Goal: Transaction & Acquisition: Subscribe to service/newsletter

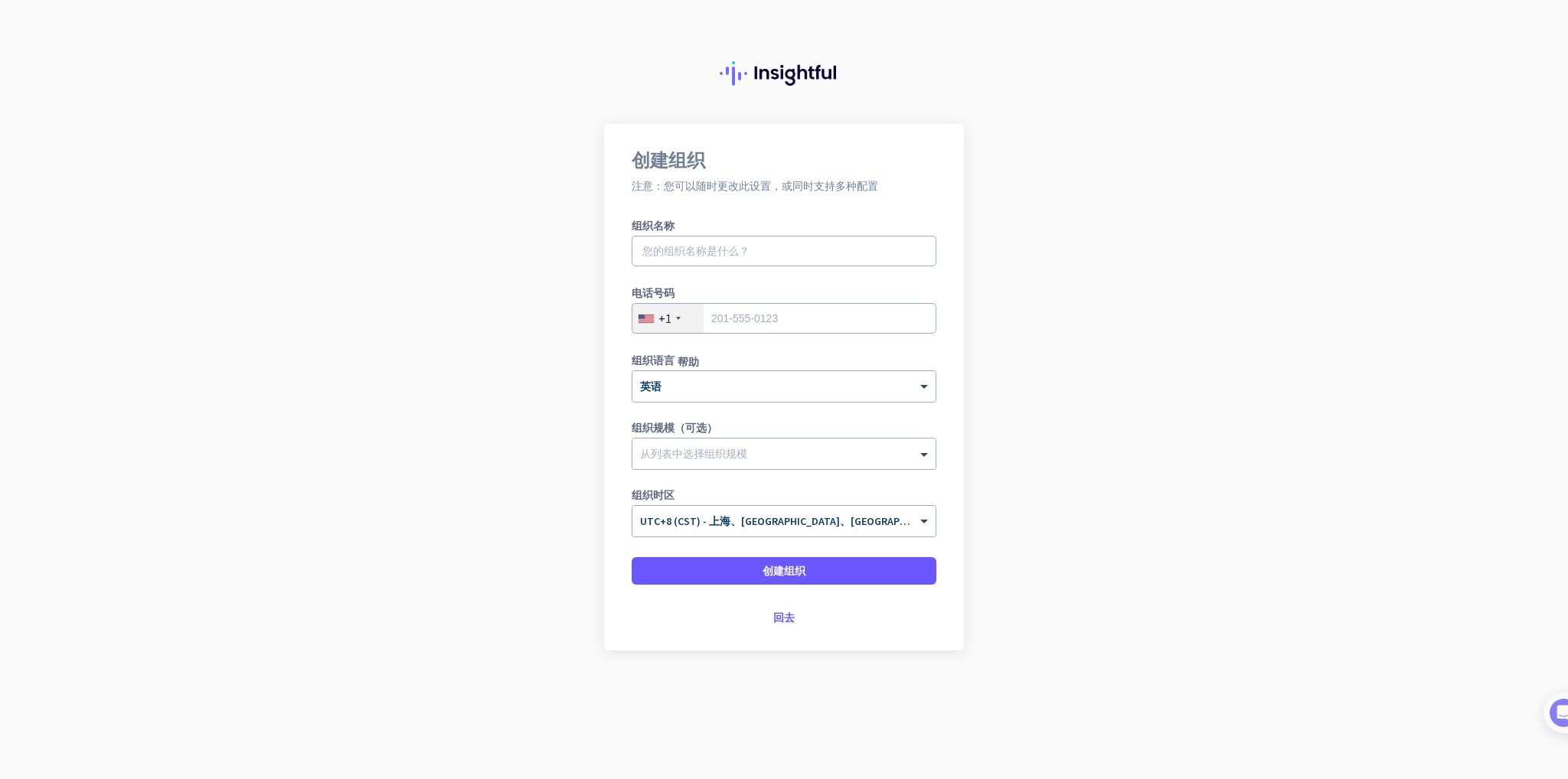
click at [676, 319] on div at bounding box center [677, 318] width 5 height 3
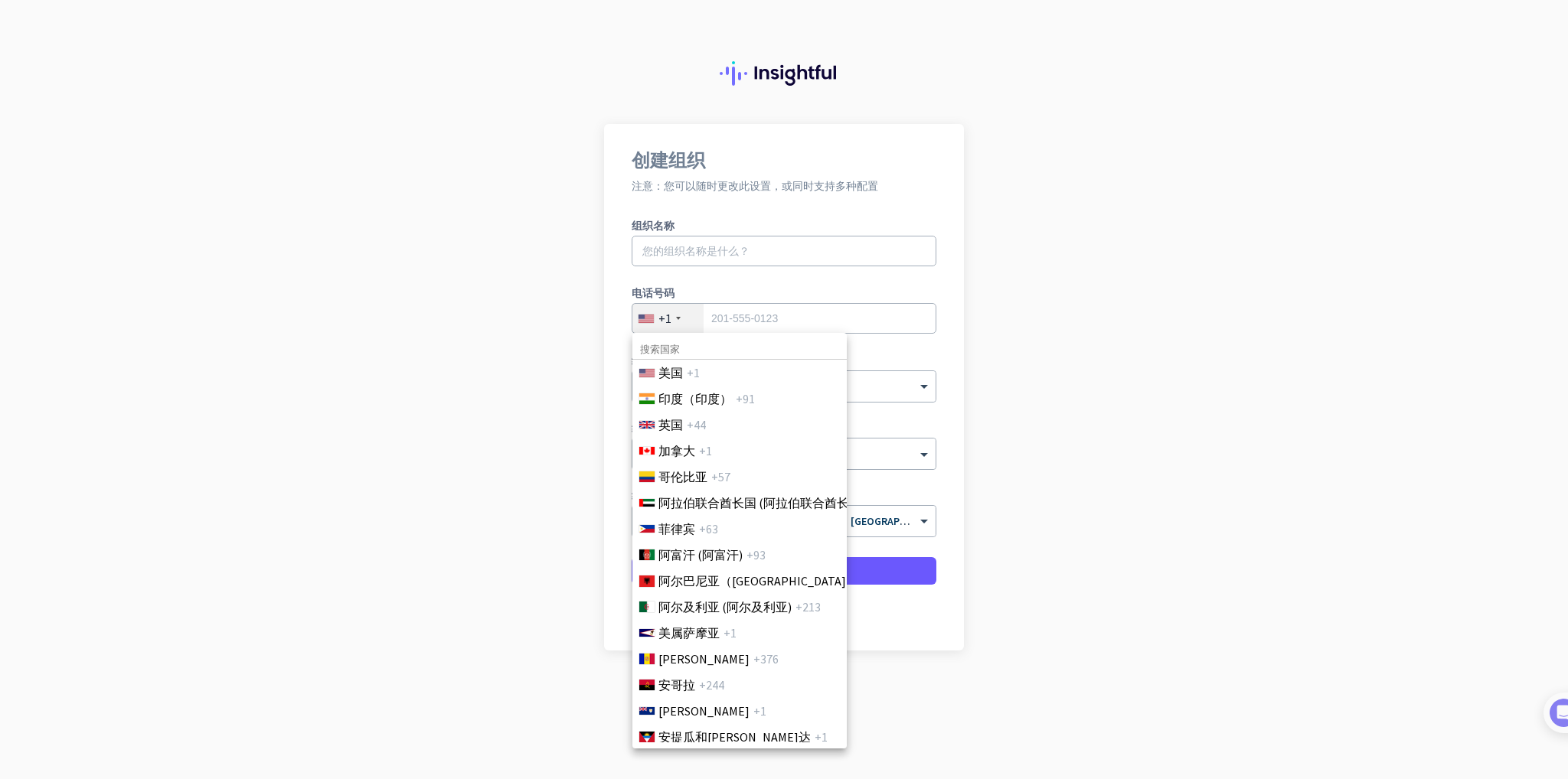
click at [704, 353] on input at bounding box center [739, 349] width 214 height 20
type input "8"
type input "+"
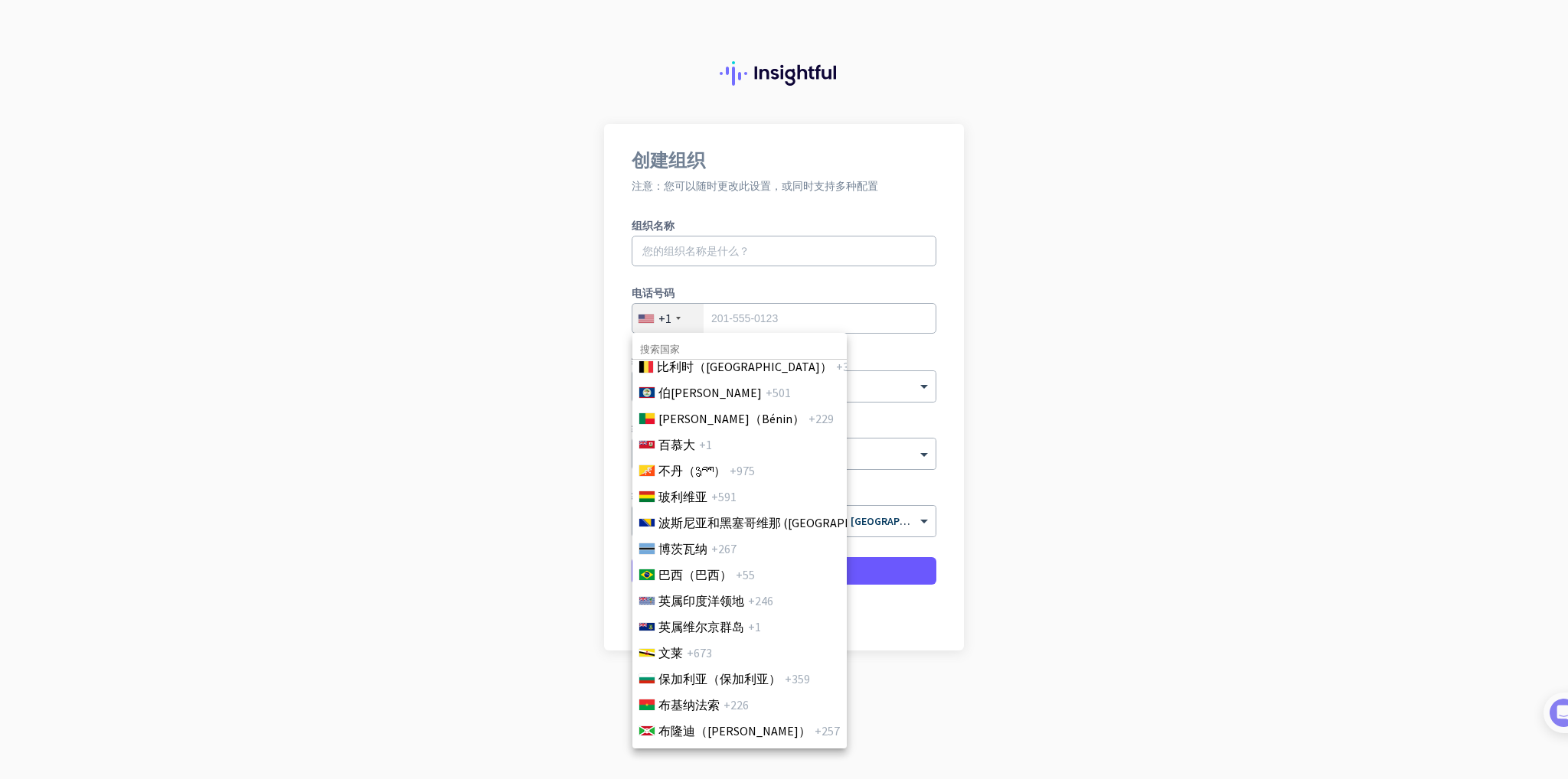
scroll to position [786, 0]
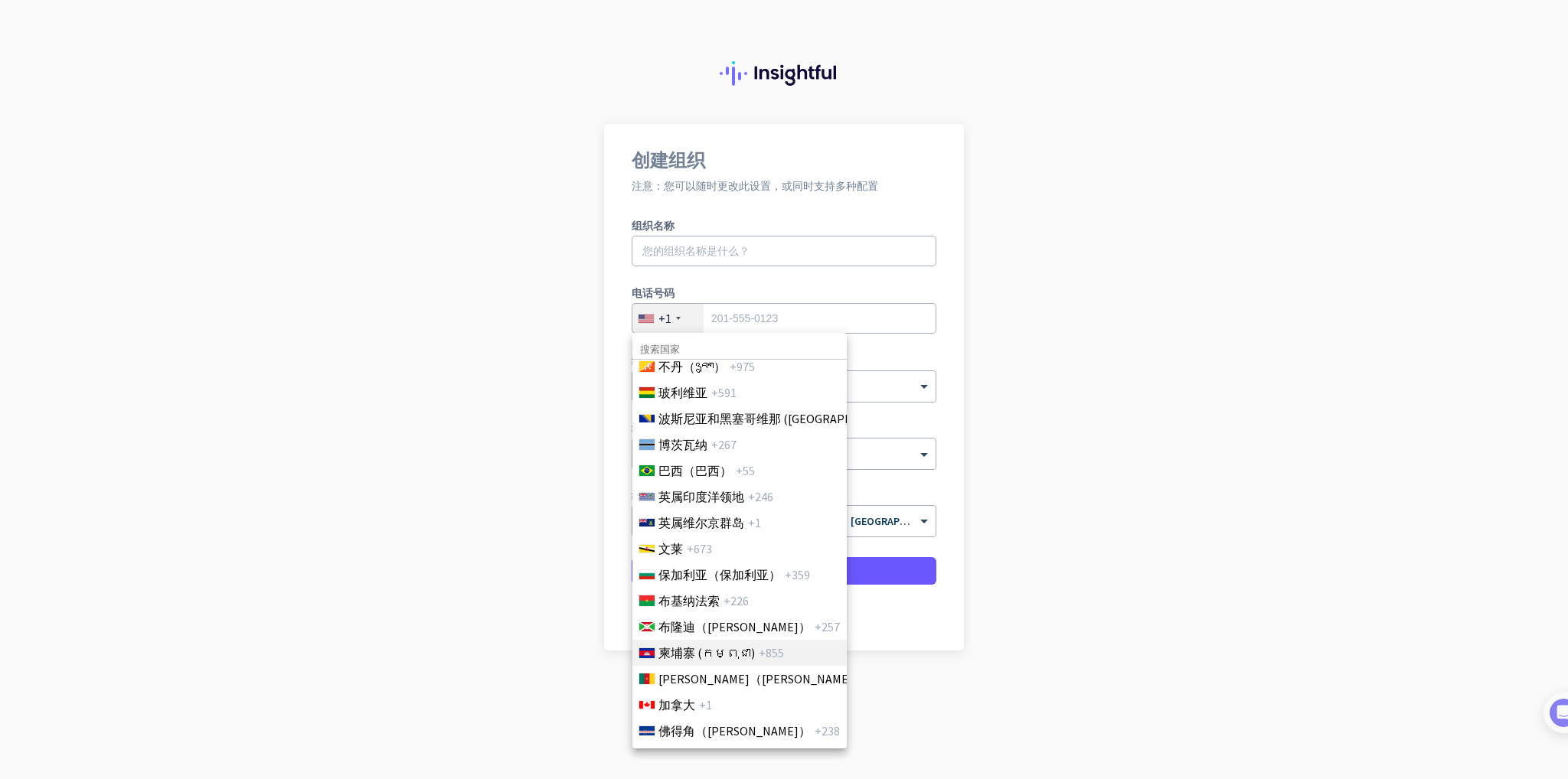
click at [722, 651] on font "柬埔寨 (កម្ពុជា)" at bounding box center [706, 653] width 96 height 15
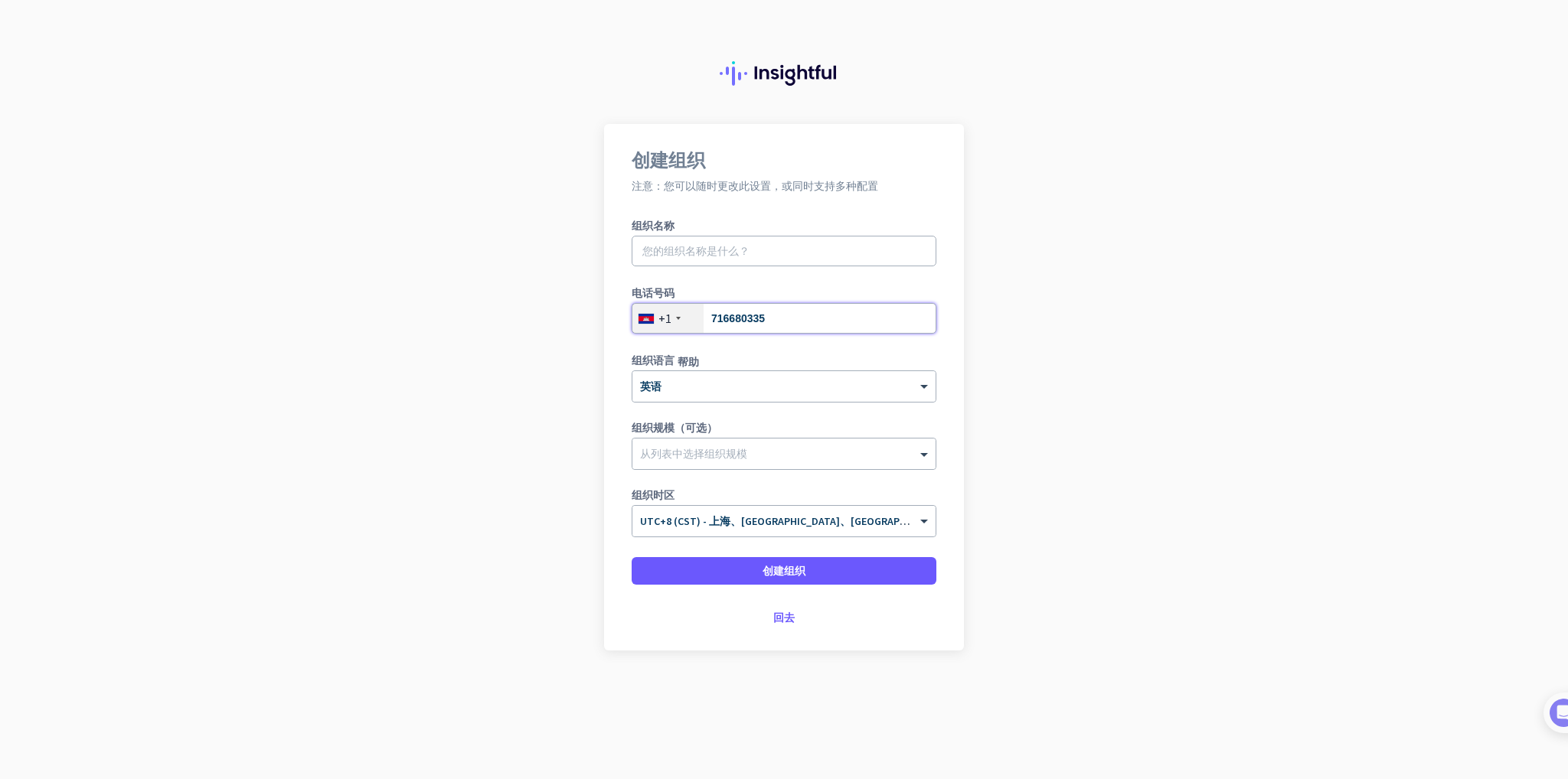
type input "716680335"
click at [717, 262] on input "text" at bounding box center [784, 251] width 305 height 31
type input "科技服务"
click at [716, 450] on div at bounding box center [784, 450] width 303 height 15
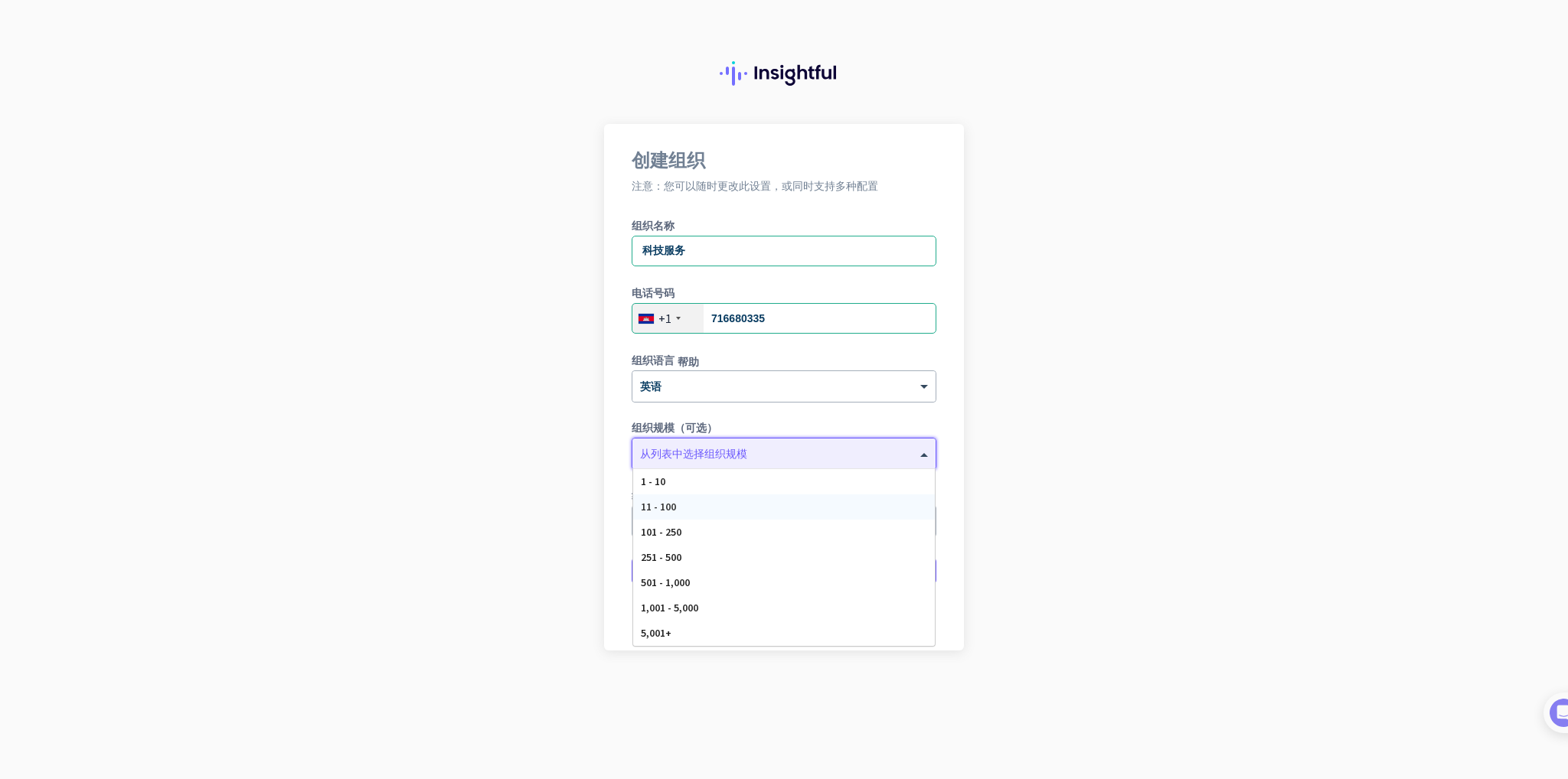
click at [677, 498] on div "11 - 100" at bounding box center [784, 507] width 301 height 25
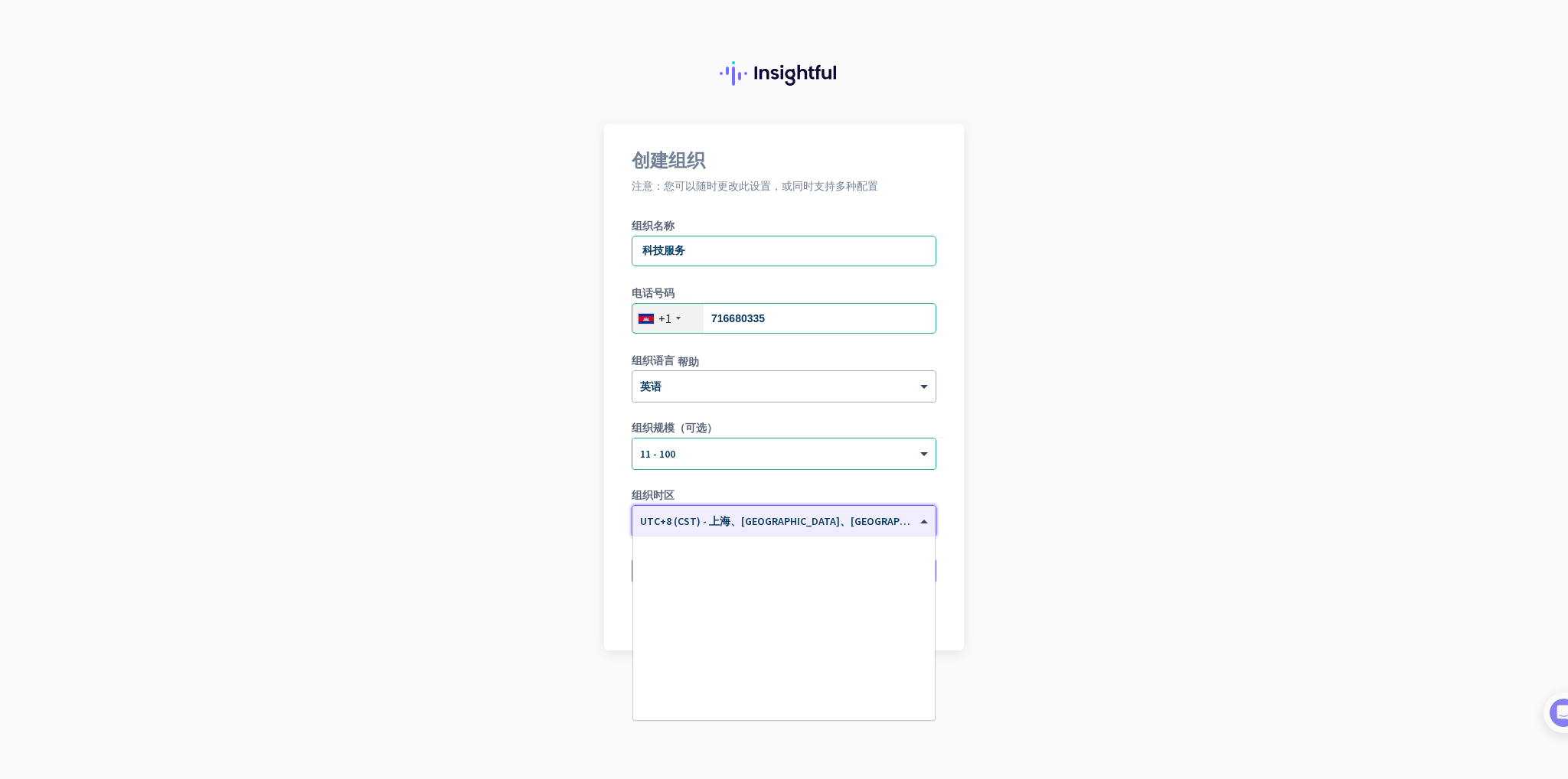
click at [735, 520] on input "text" at bounding box center [768, 516] width 257 height 11
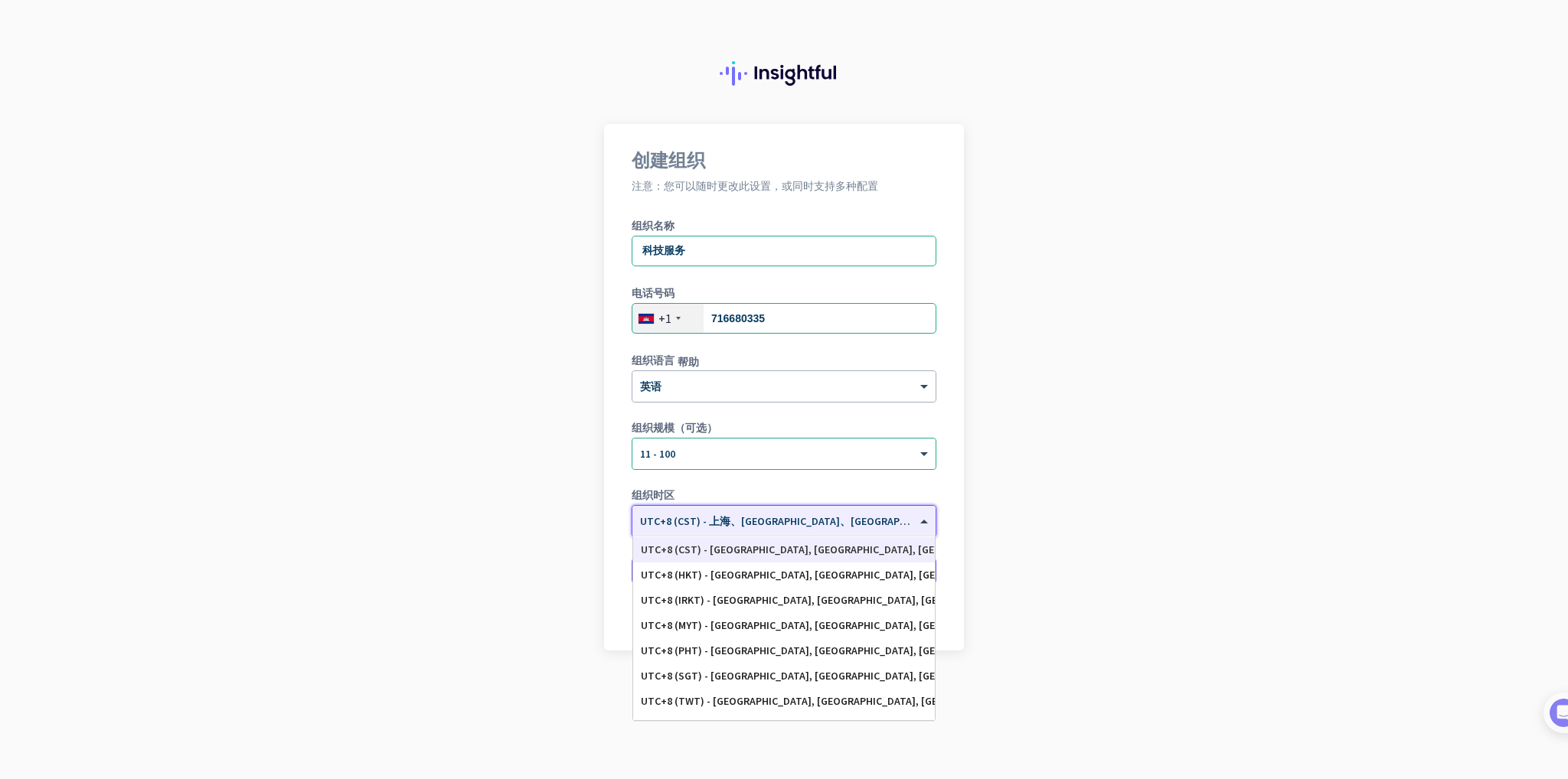
click at [739, 520] on input "text" at bounding box center [768, 516] width 257 height 11
click at [1100, 543] on app-onboarding-organization "创建组织 注意：您可以随时更改此设置，或同时支持多种配置 组织名称 科技服务 电话号码 [PHONE_NUMBER] 组织语言 帮助 × 英语 组织规模（可选…" at bounding box center [784, 426] width 1568 height 603
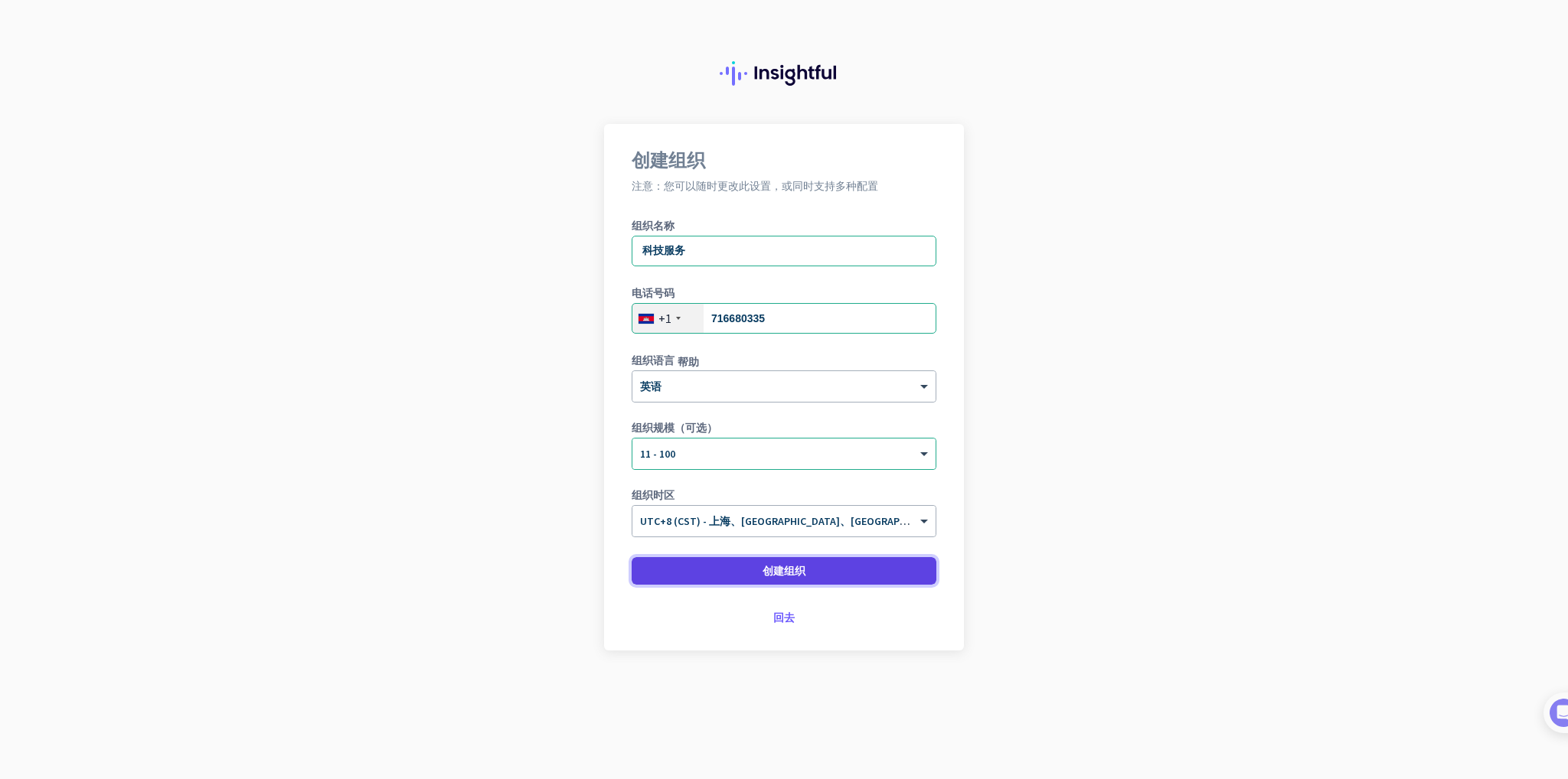
click at [756, 571] on span at bounding box center [784, 570] width 305 height 36
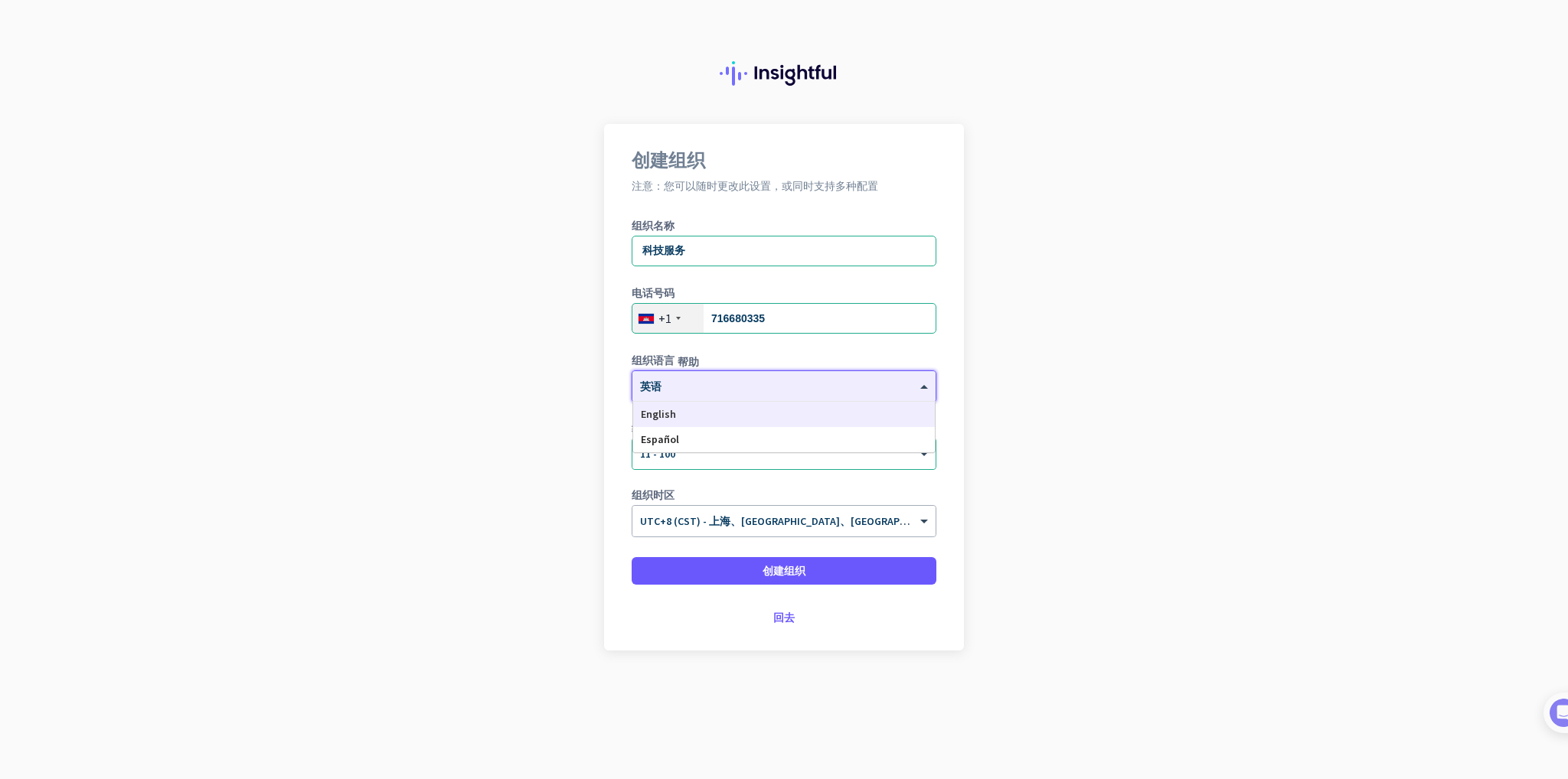
click at [719, 383] on div at bounding box center [784, 382] width 303 height 13
click at [1100, 408] on app-onboarding-organization "创建组织 注意：您可以随时更改此设置，或同时支持多种配置 组织名称 科技服务 电话号码 [PHONE_NUMBER] 组织语言 帮助 × 英语 英语 西班牙语…" at bounding box center [784, 426] width 1568 height 603
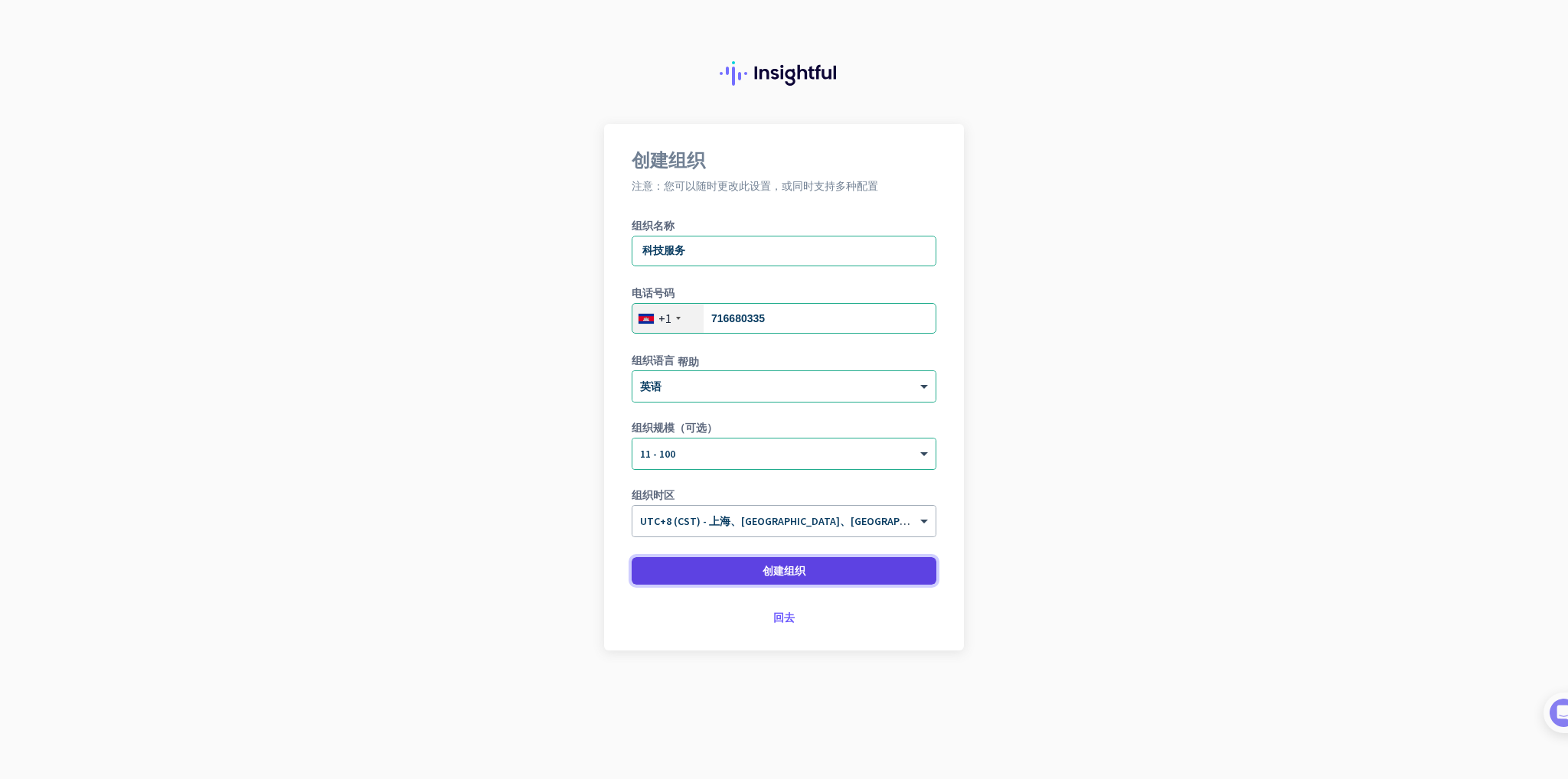
click at [796, 573] on font "创建组织" at bounding box center [784, 570] width 43 height 14
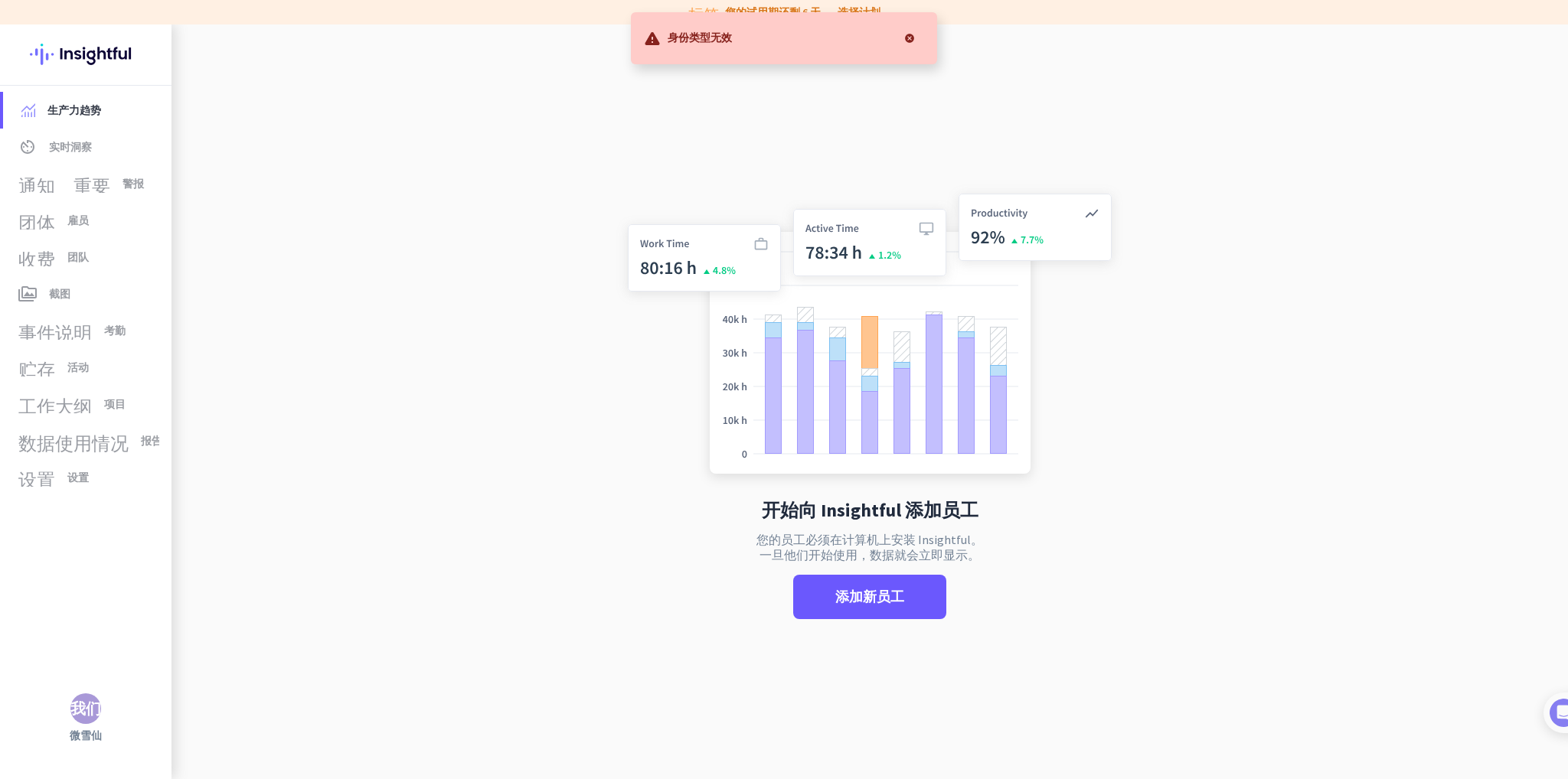
click at [906, 38] on div at bounding box center [909, 38] width 31 height 31
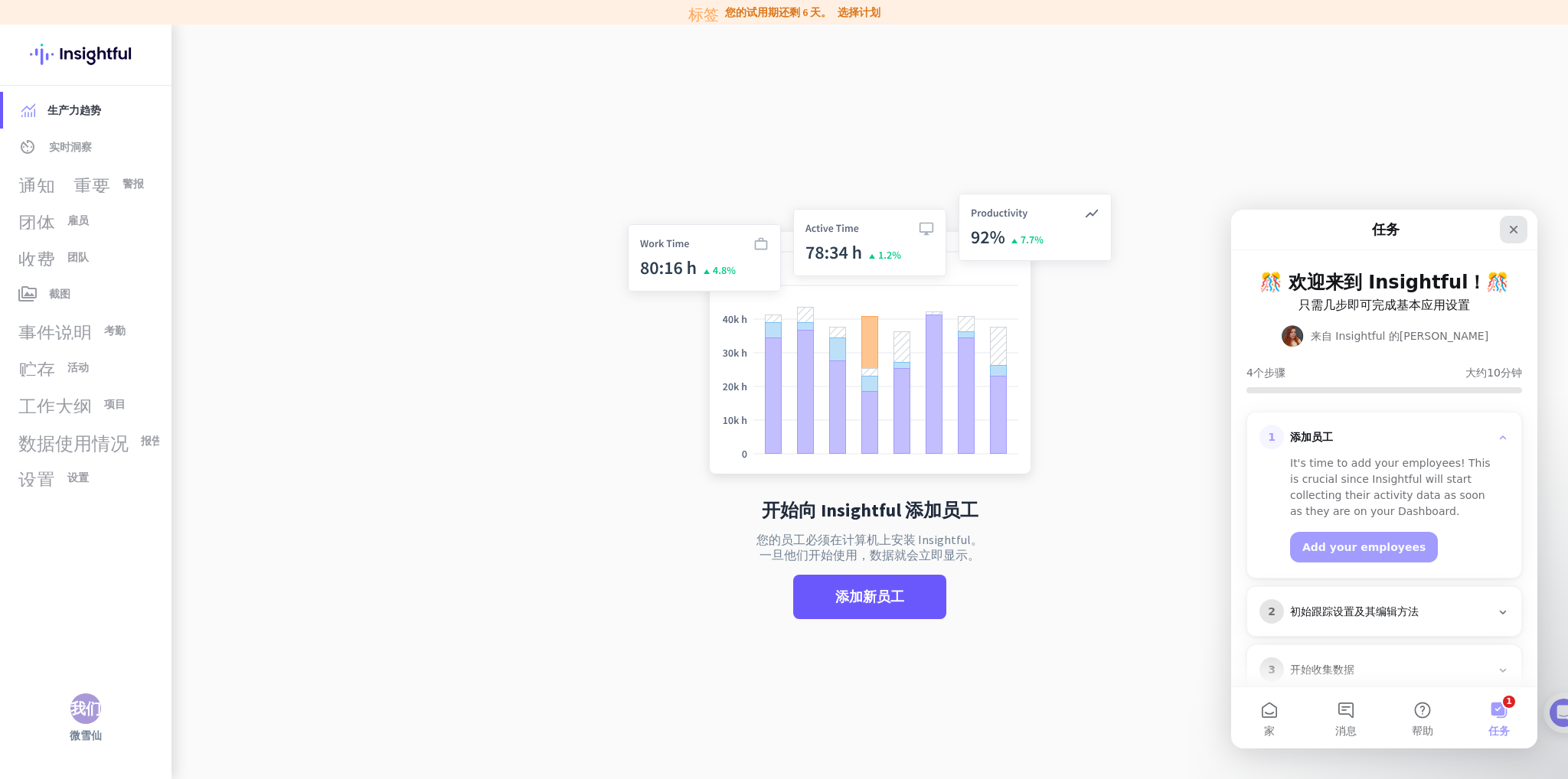
click at [1510, 227] on icon "关闭" at bounding box center [1513, 229] width 12 height 12
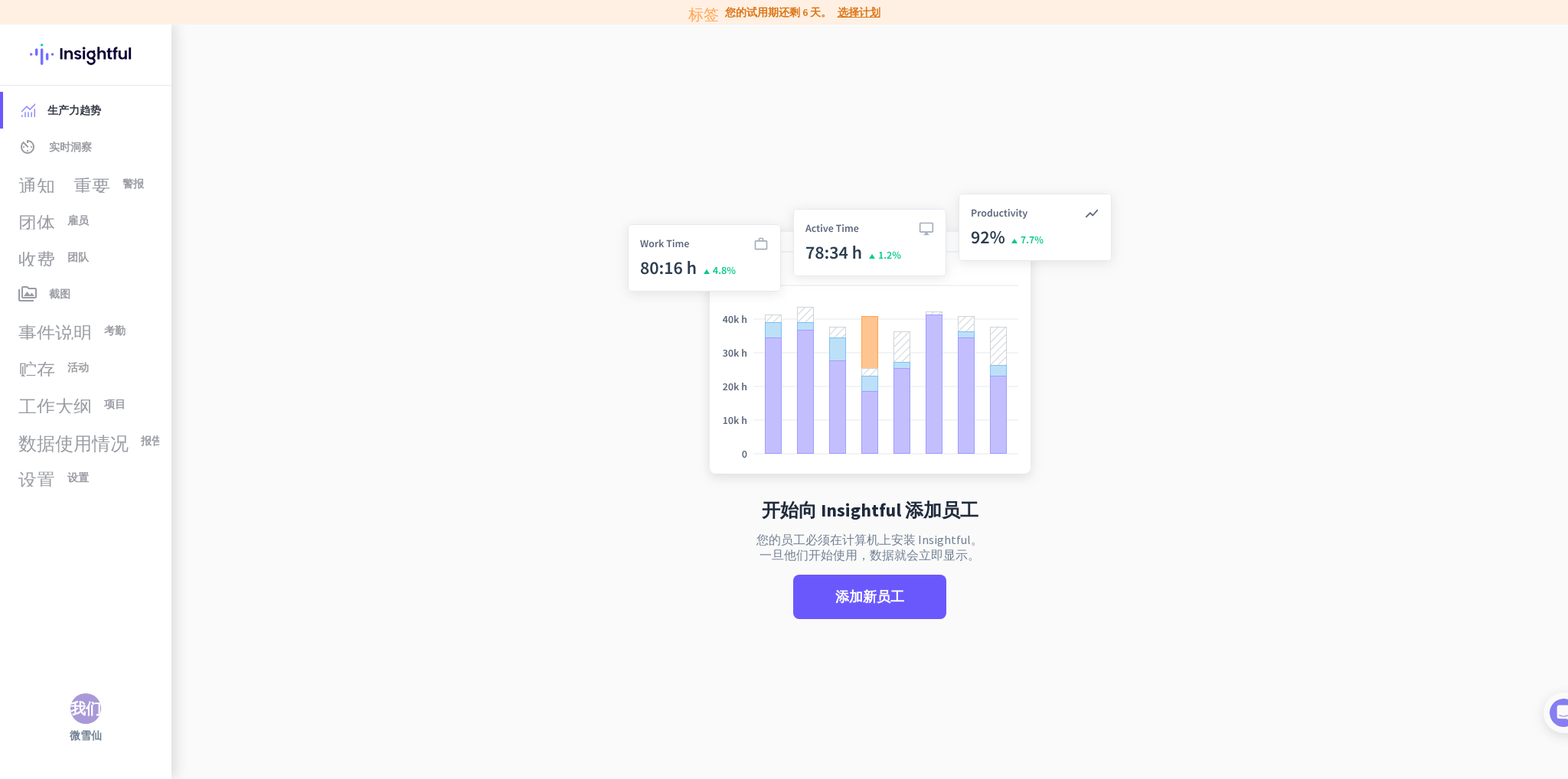
click at [854, 14] on font "选择计划" at bounding box center [859, 12] width 43 height 14
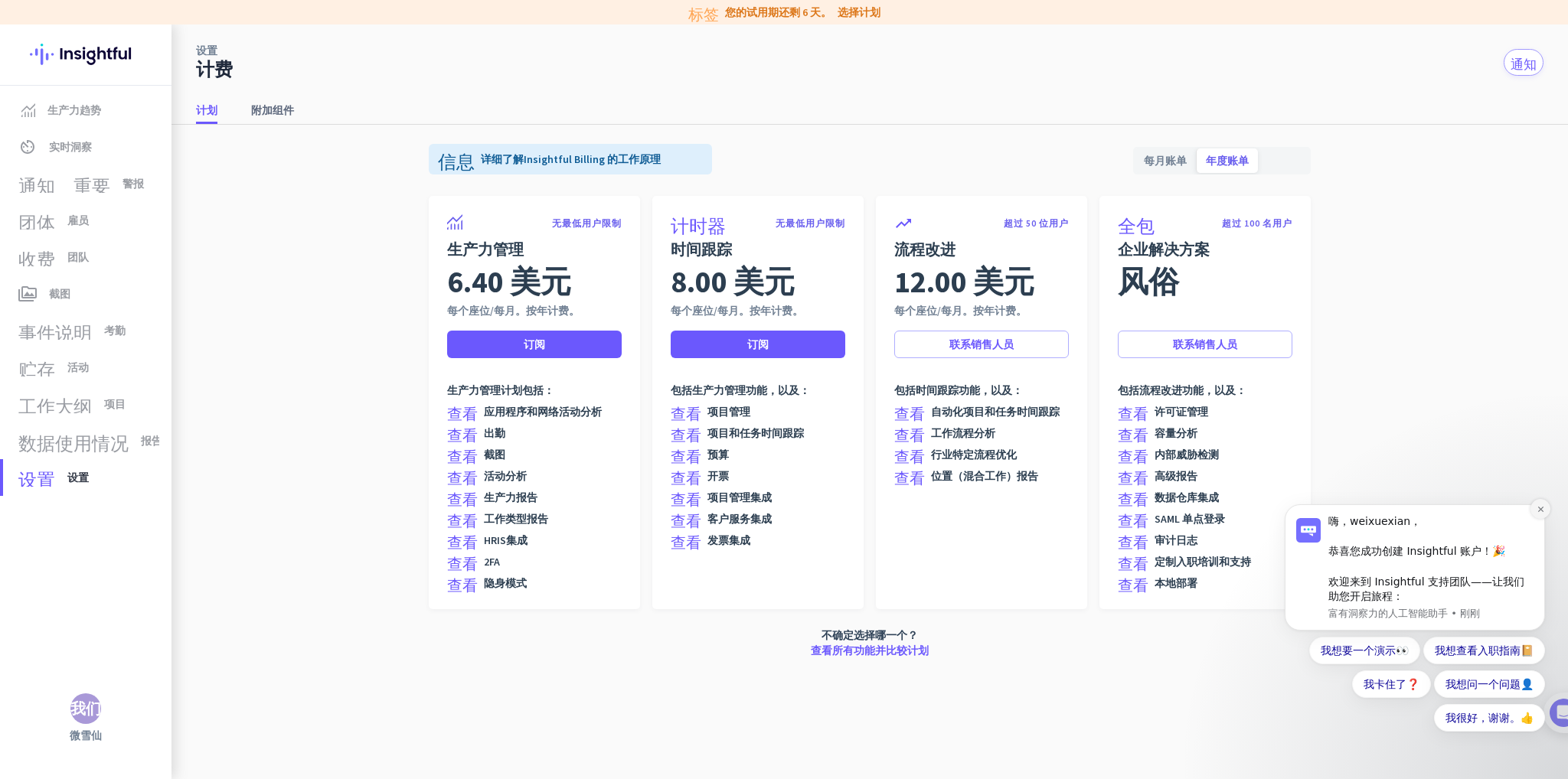
click at [1540, 507] on icon "解除通知" at bounding box center [1540, 509] width 8 height 8
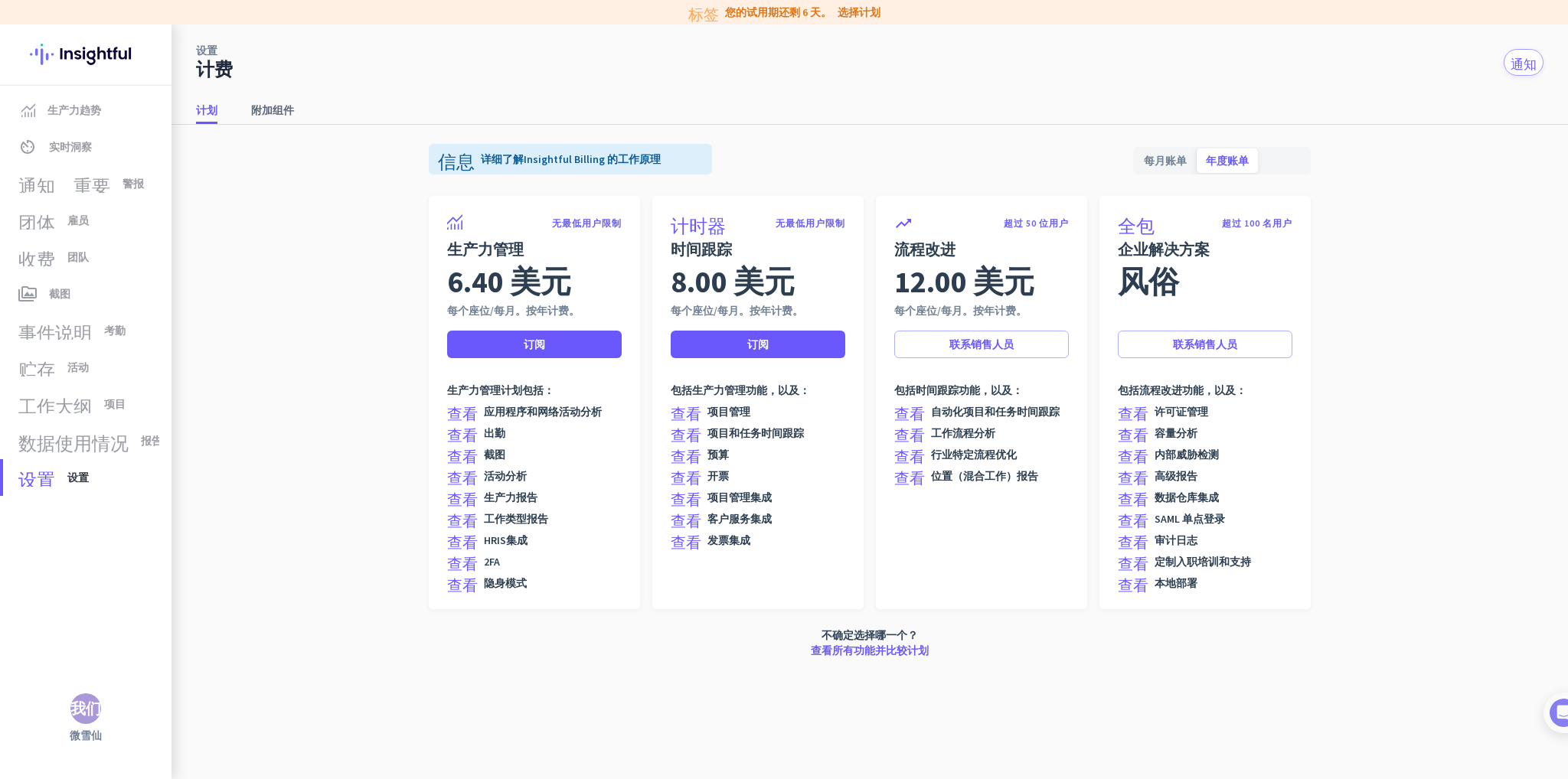
click at [562, 675] on div "设置 计费 通知 计划 附加组件 信息 详细了解 Insightful Billing 的工作原理 每月账单 年度账单 无最低用户限制 生产力管理 6.40 …" at bounding box center [869, 401] width 1396 height 755
click at [558, 339] on span at bounding box center [534, 344] width 175 height 36
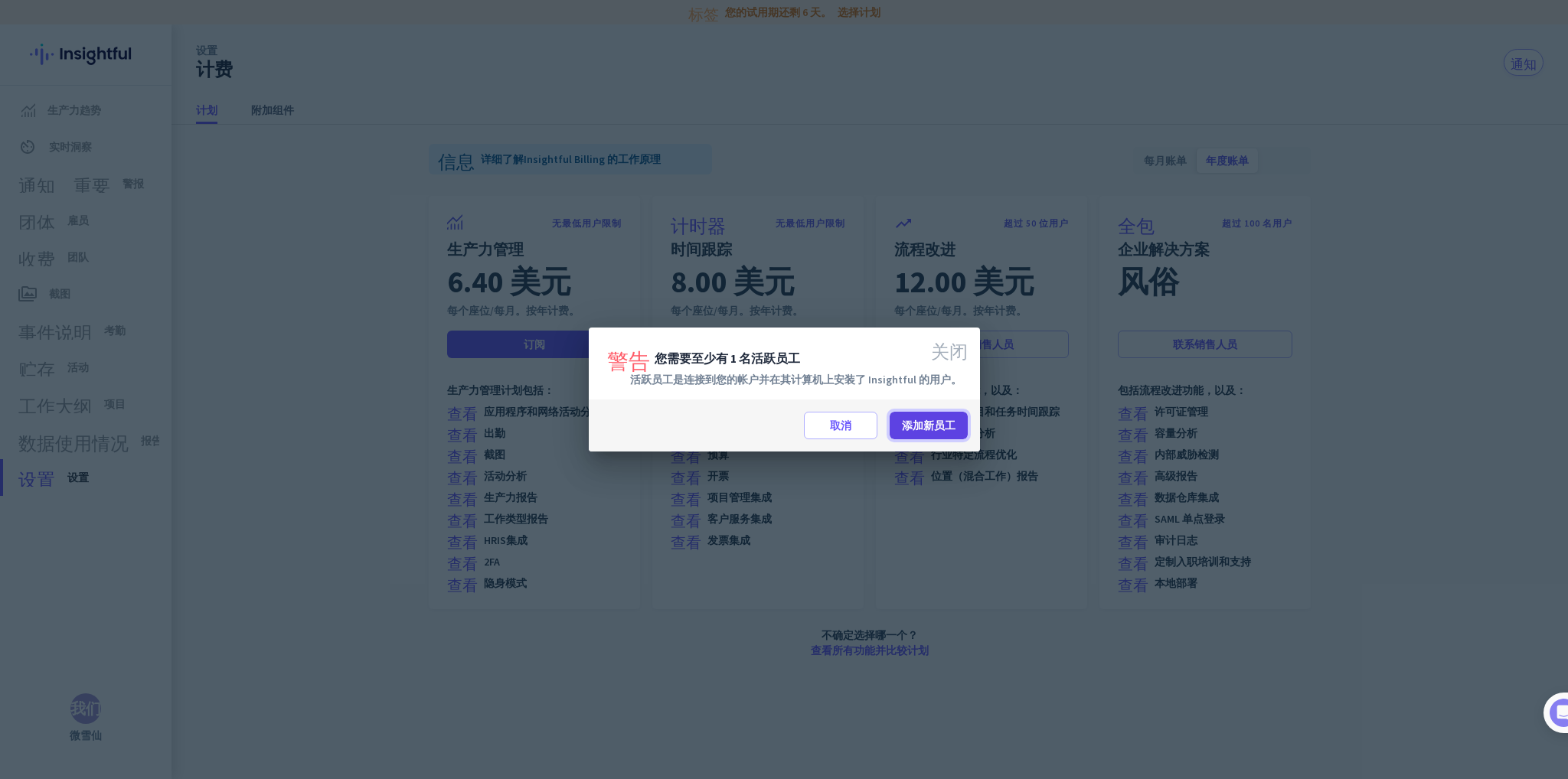
click at [917, 423] on font "添加新员工" at bounding box center [928, 426] width 53 height 14
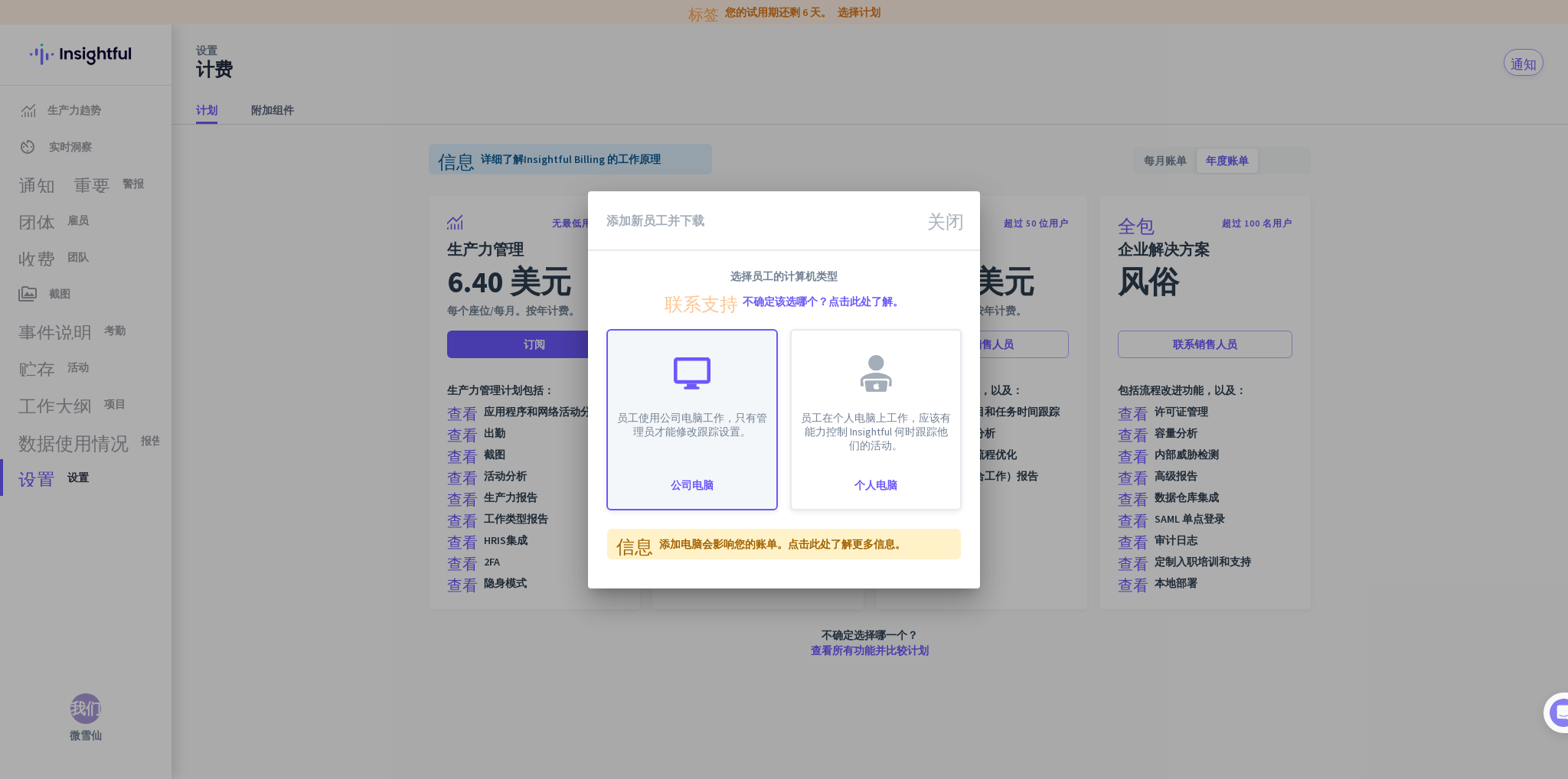
click at [695, 475] on div "员工使用公司电脑工作，只有管理员才能修改跟踪设置。 公司电脑" at bounding box center [691, 420] width 171 height 181
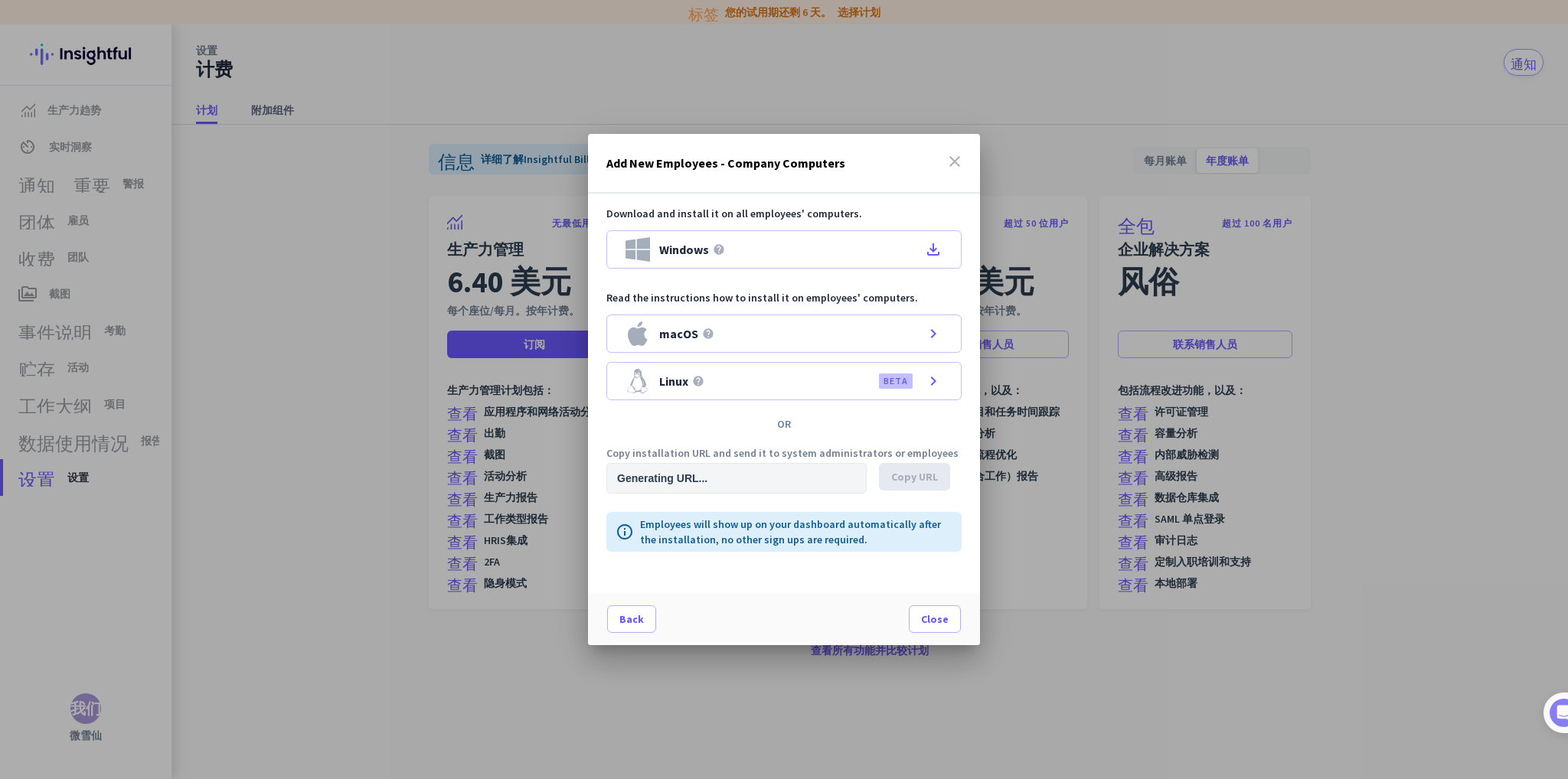
type input "[URL][DOMAIN_NAME]"
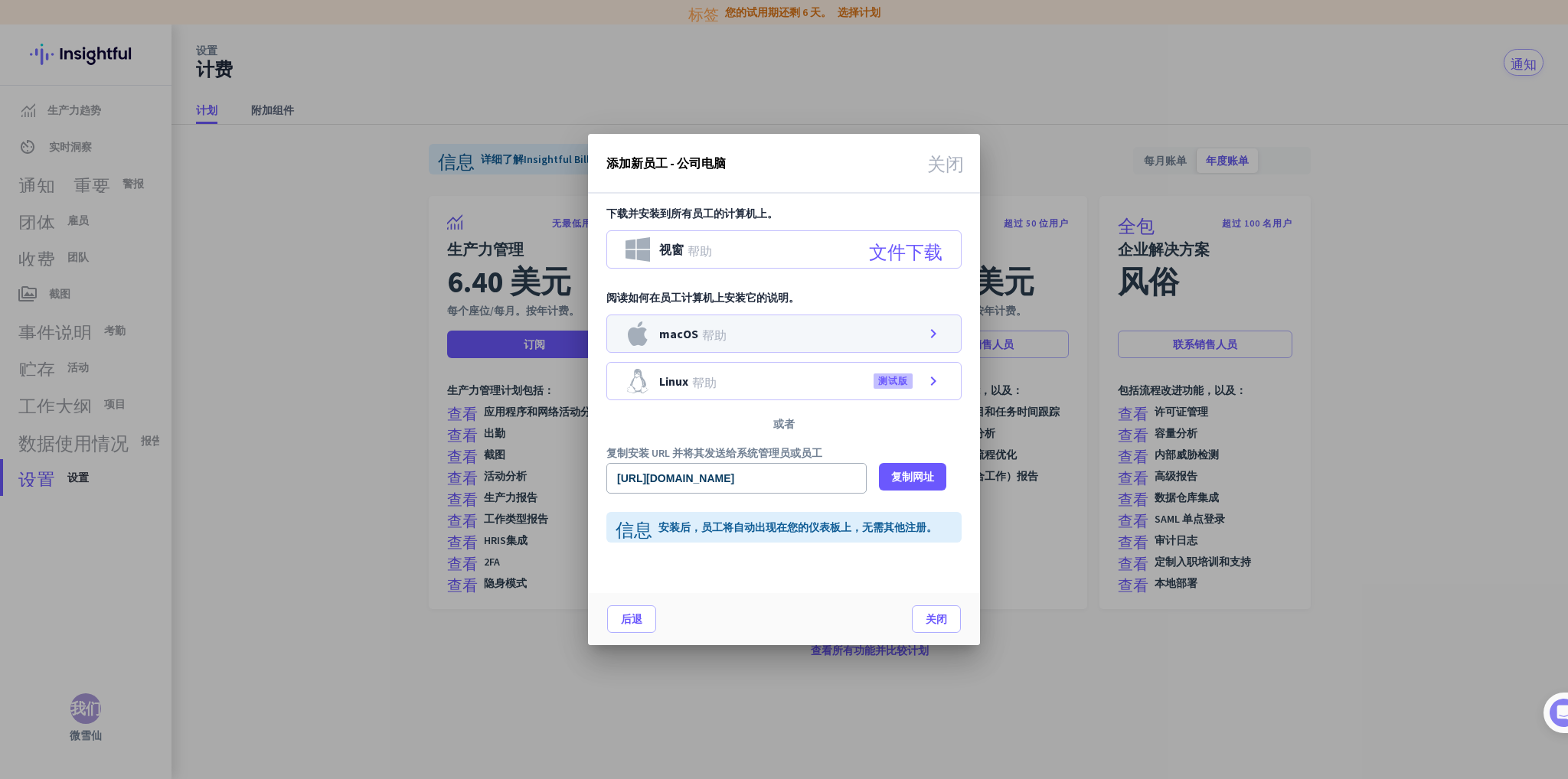
click at [928, 334] on font "chevron_right" at bounding box center [934, 334] width 19 height 19
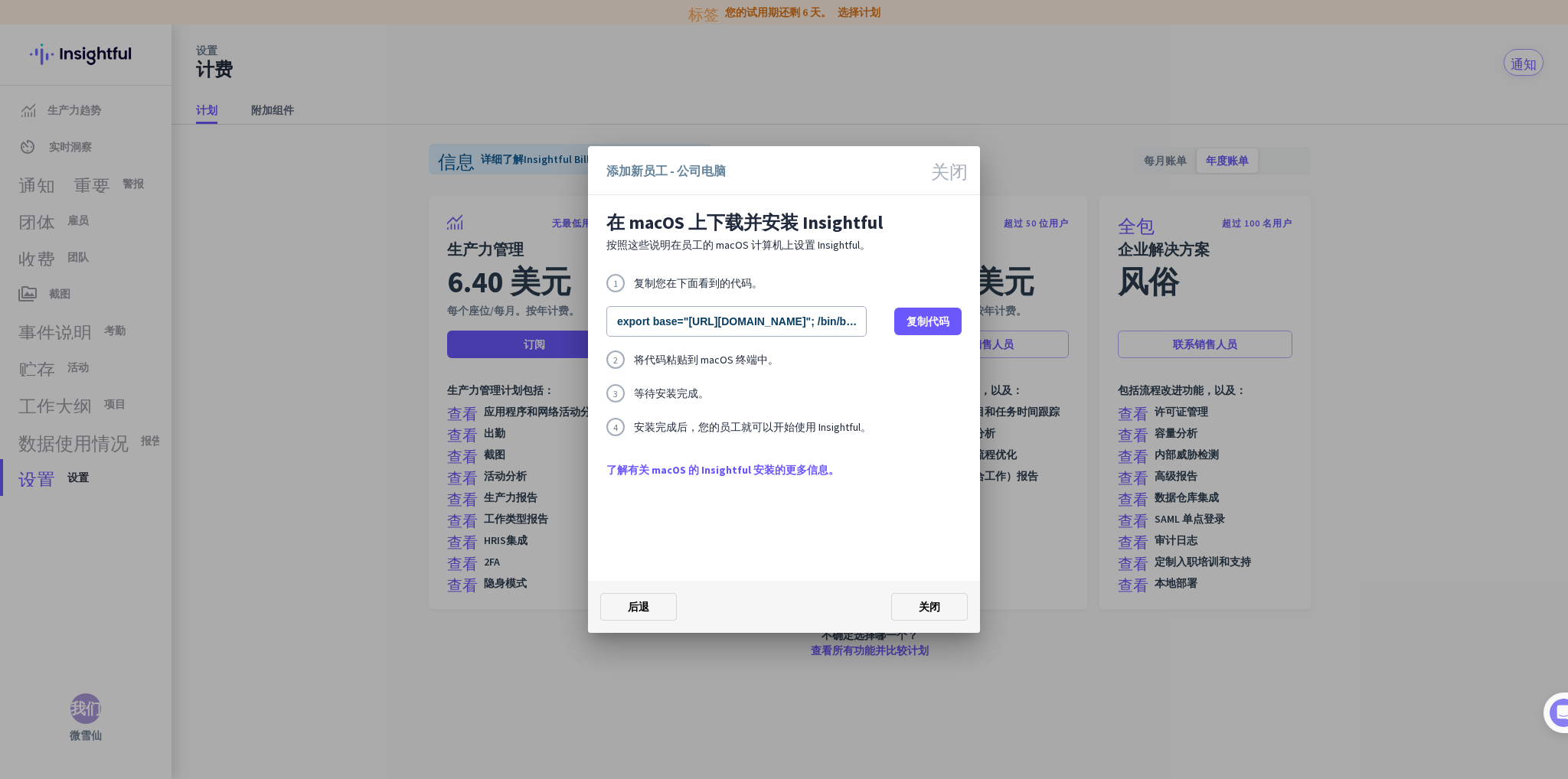
click at [955, 166] on font "关闭" at bounding box center [949, 169] width 36 height 19
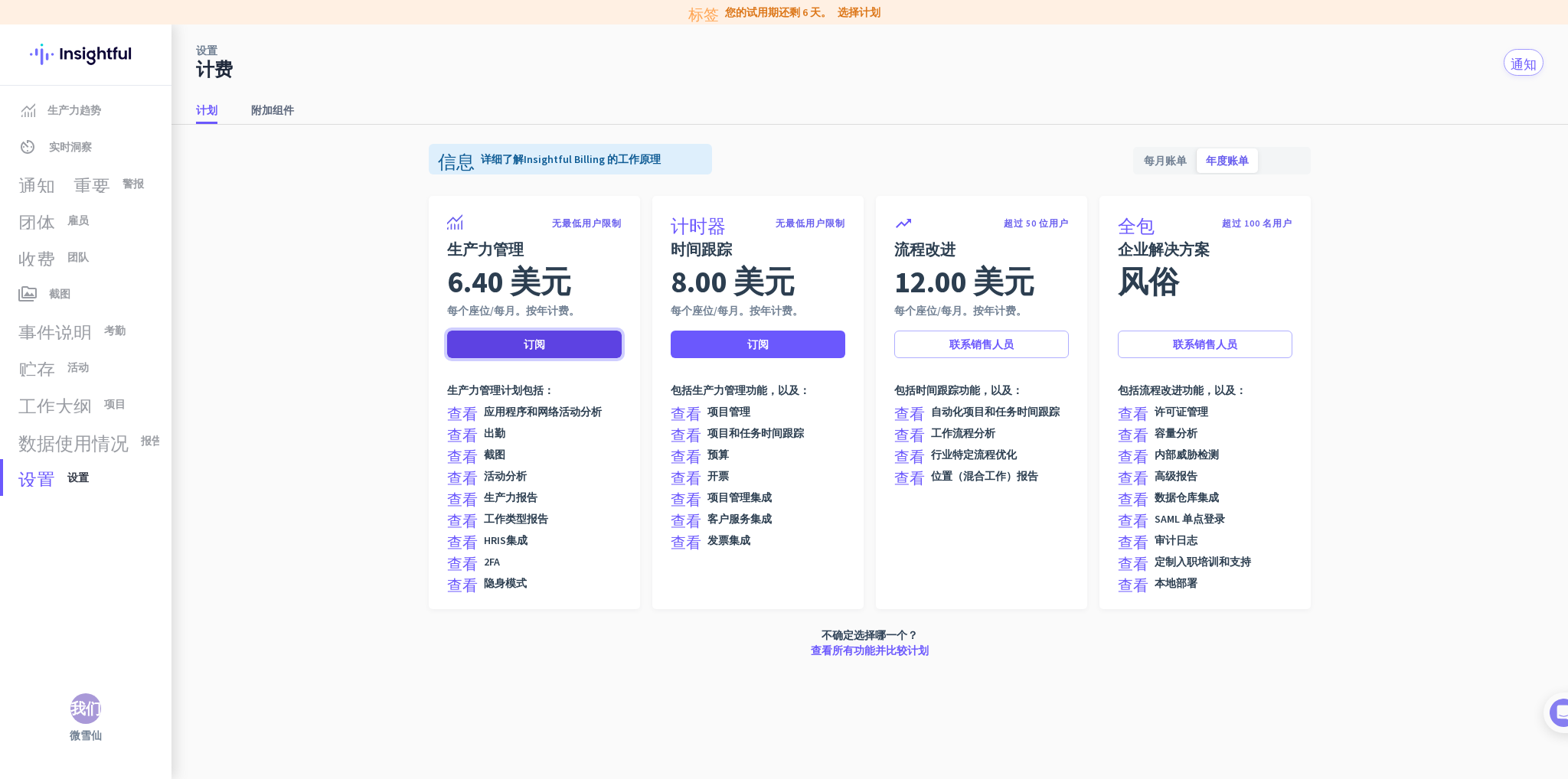
click at [588, 353] on span at bounding box center [534, 344] width 175 height 36
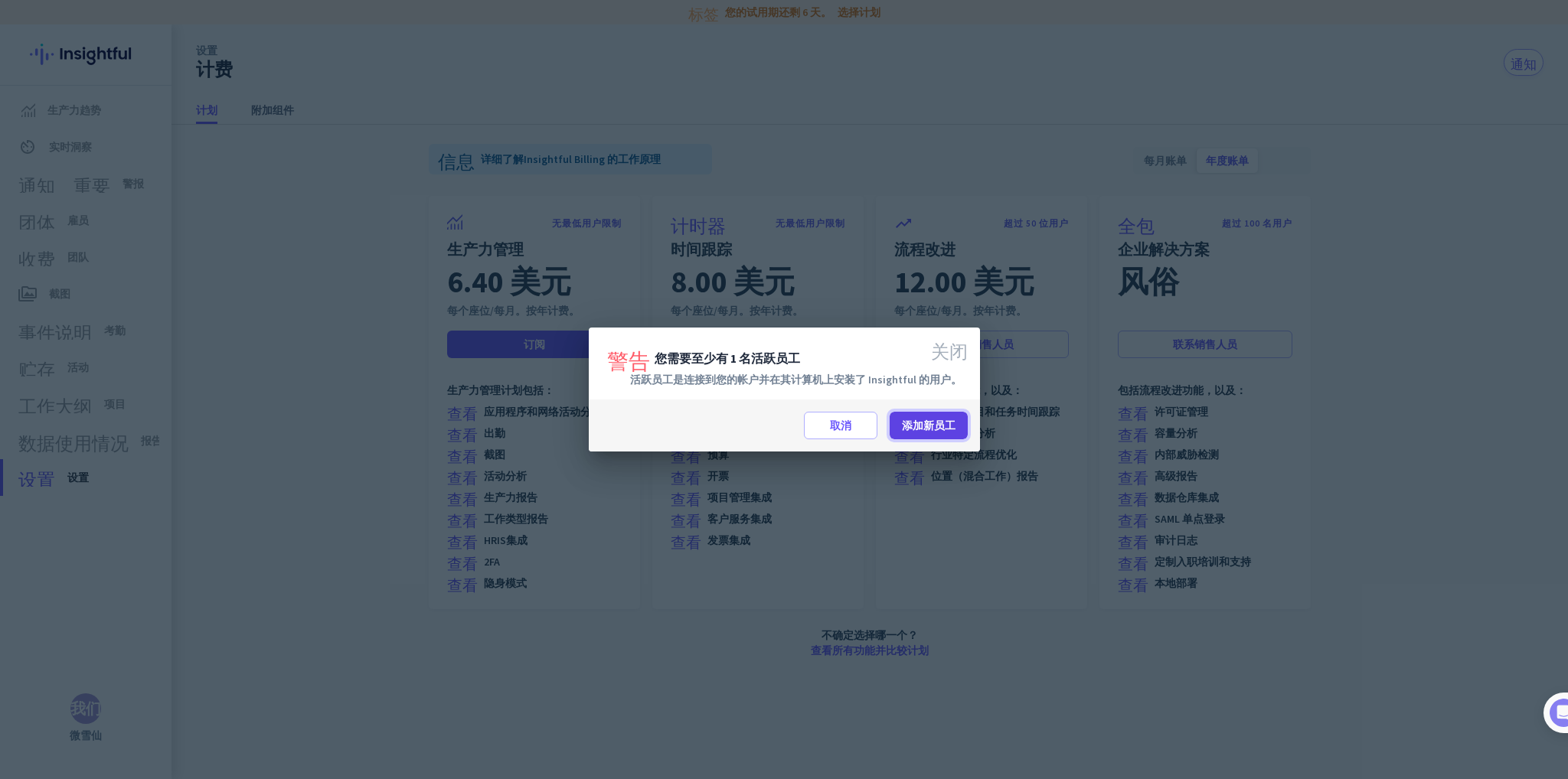
click at [929, 427] on font "添加新员工" at bounding box center [928, 426] width 53 height 14
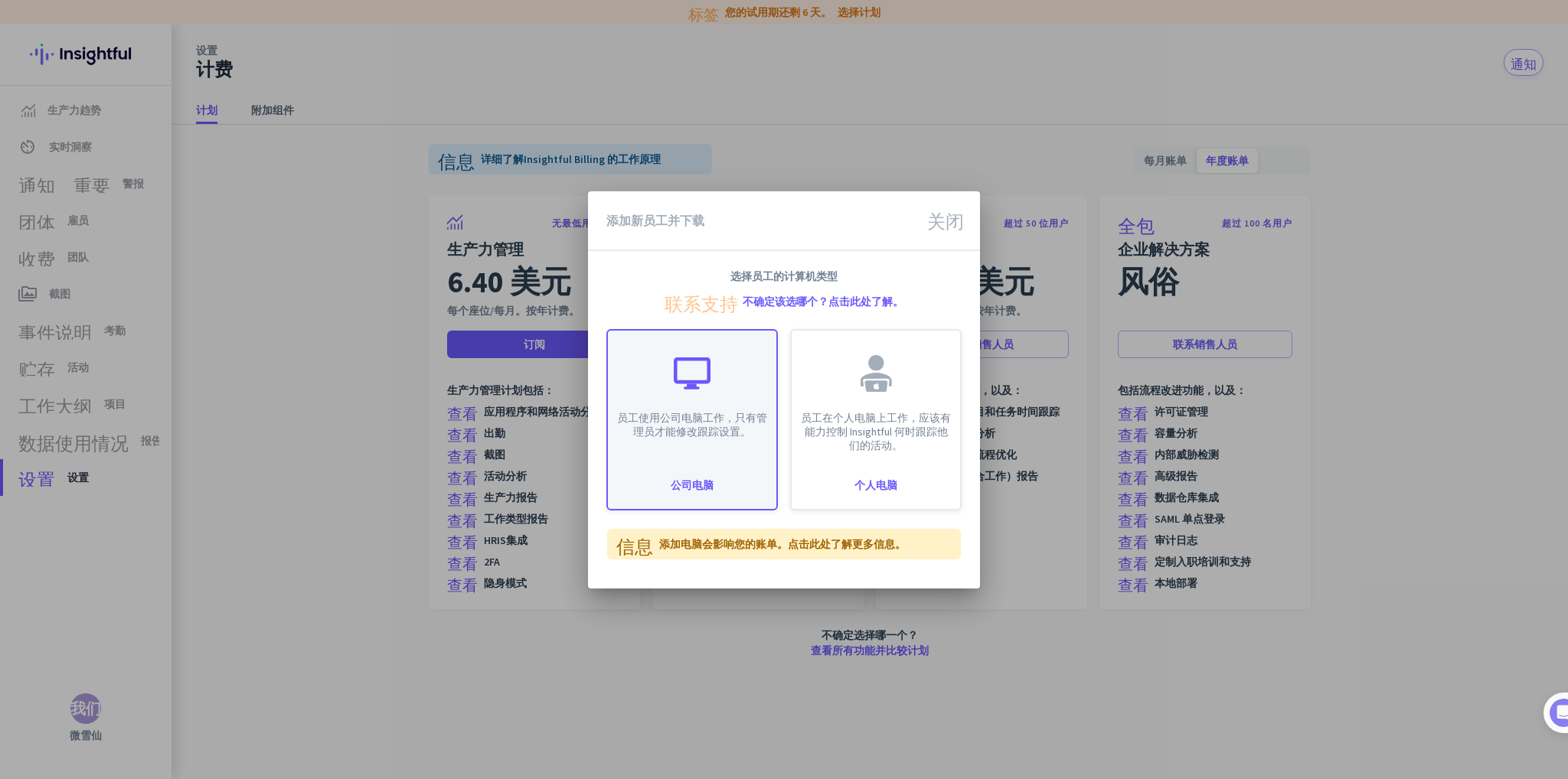
click at [695, 469] on div "员工使用公司电脑工作，只有管理员才能修改跟踪设置。 公司电脑" at bounding box center [691, 420] width 171 height 181
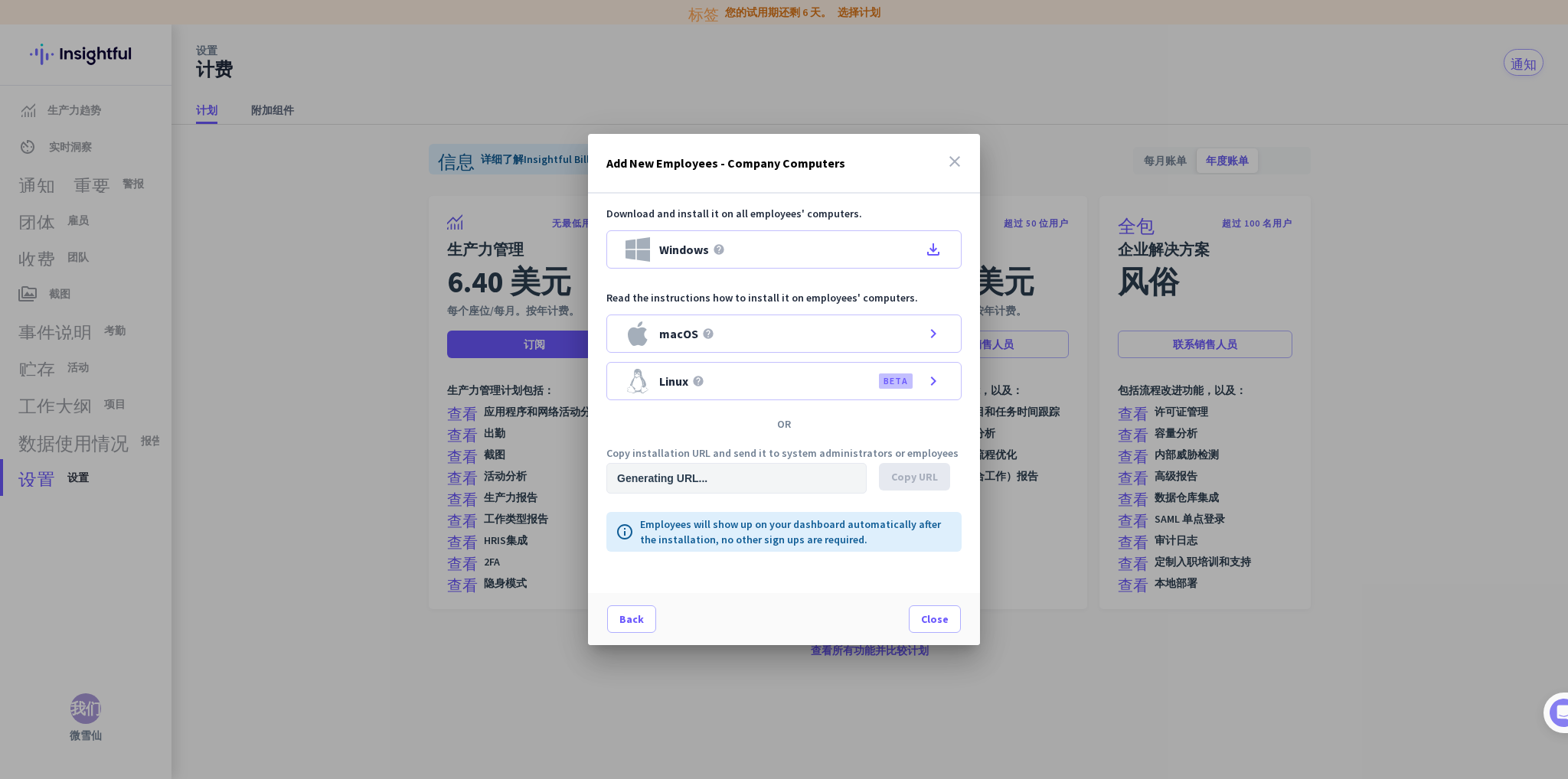
type input "[URL][DOMAIN_NAME]"
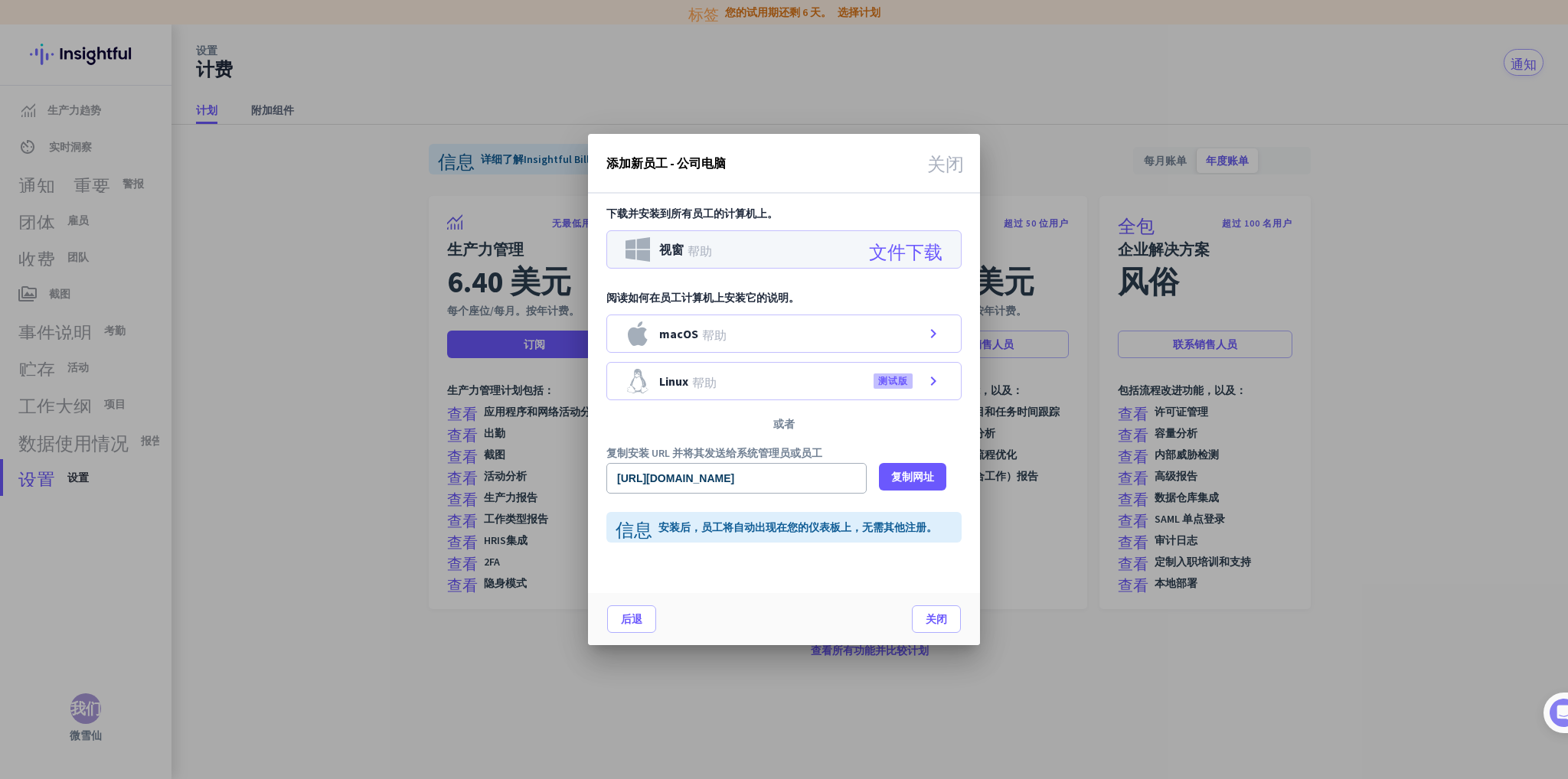
click at [911, 251] on font "文件下载" at bounding box center [906, 250] width 74 height 19
click at [912, 477] on font "复制网址" at bounding box center [912, 476] width 43 height 14
click at [617, 423] on div "或者" at bounding box center [783, 424] width 392 height 10
click at [925, 616] on font "关闭" at bounding box center [936, 619] width 22 height 14
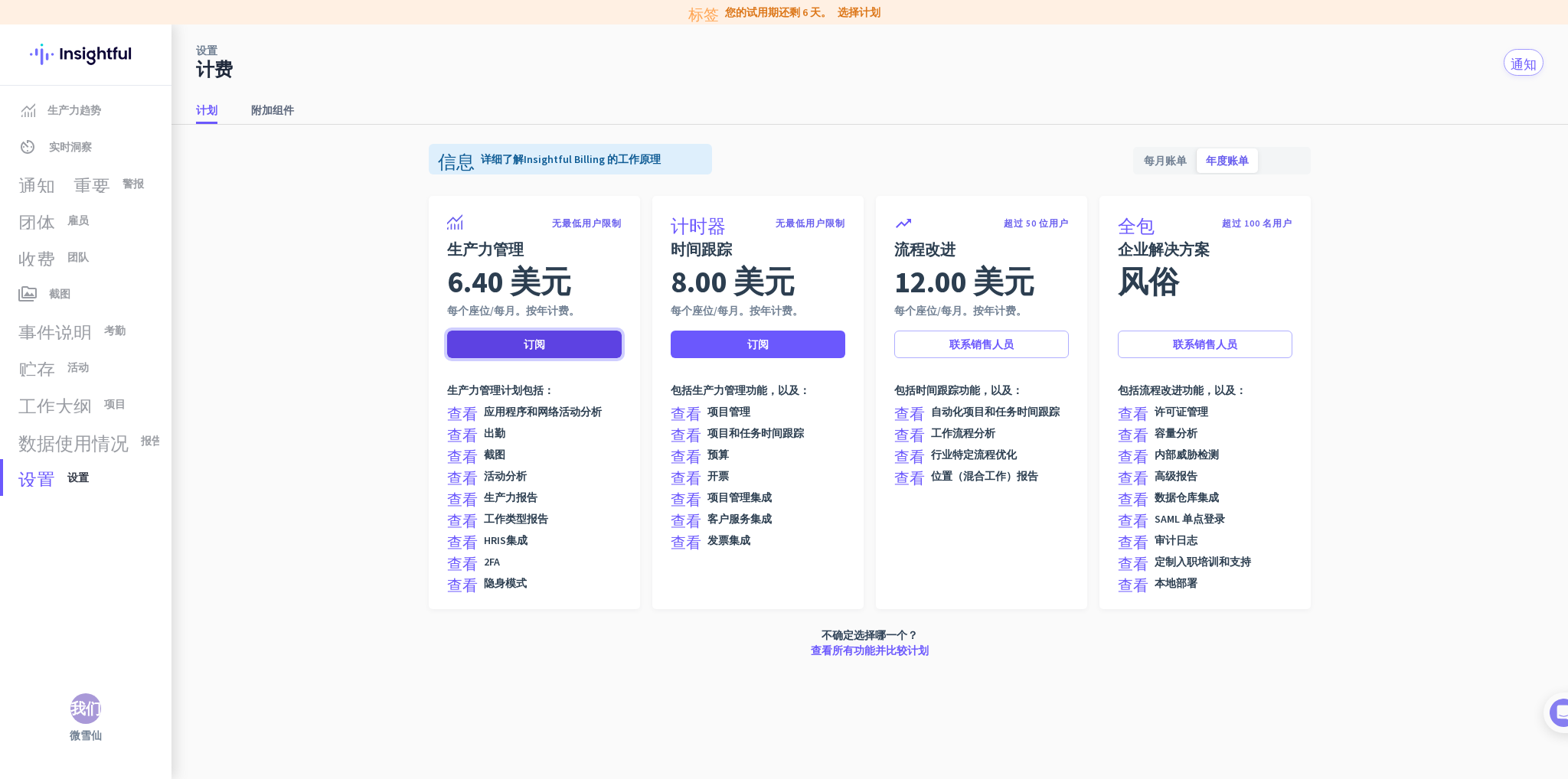
click at [557, 340] on span at bounding box center [534, 344] width 175 height 36
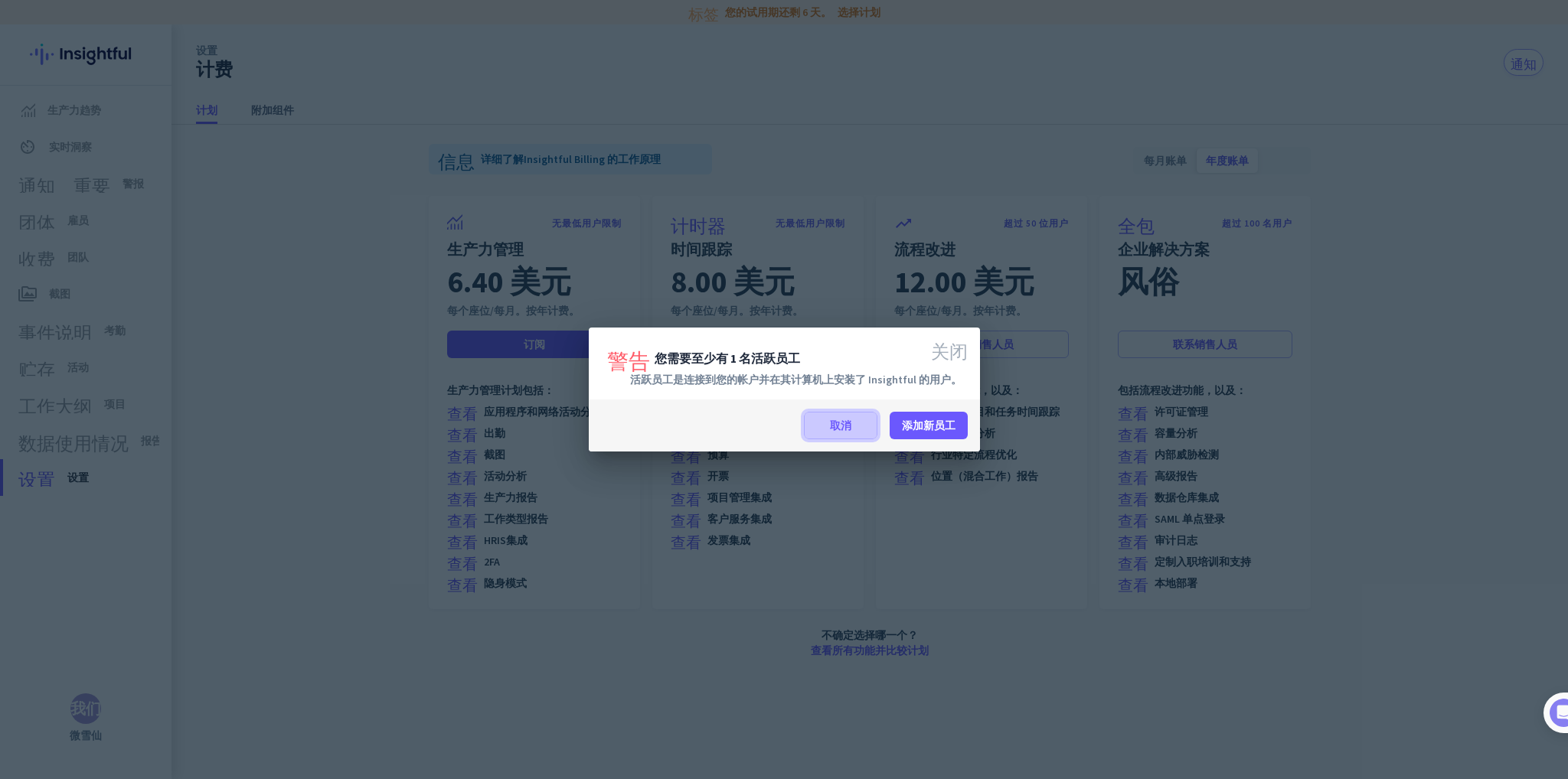
click at [849, 430] on font "取消" at bounding box center [840, 426] width 22 height 14
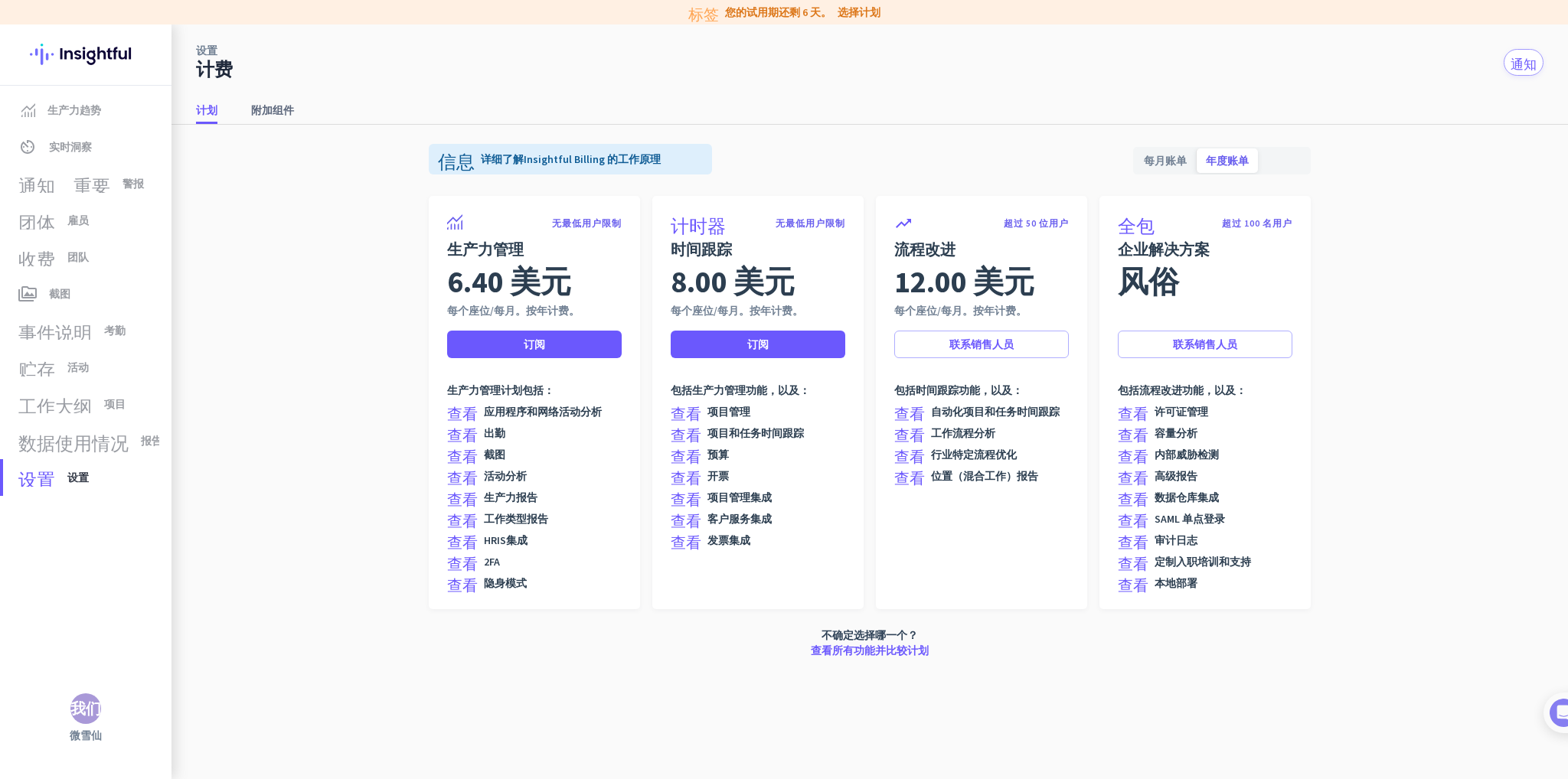
drag, startPoint x: 729, startPoint y: 75, endPoint x: 789, endPoint y: 78, distance: 60.1
click at [729, 75] on div "设置 计费 通知" at bounding box center [869, 52] width 1396 height 57
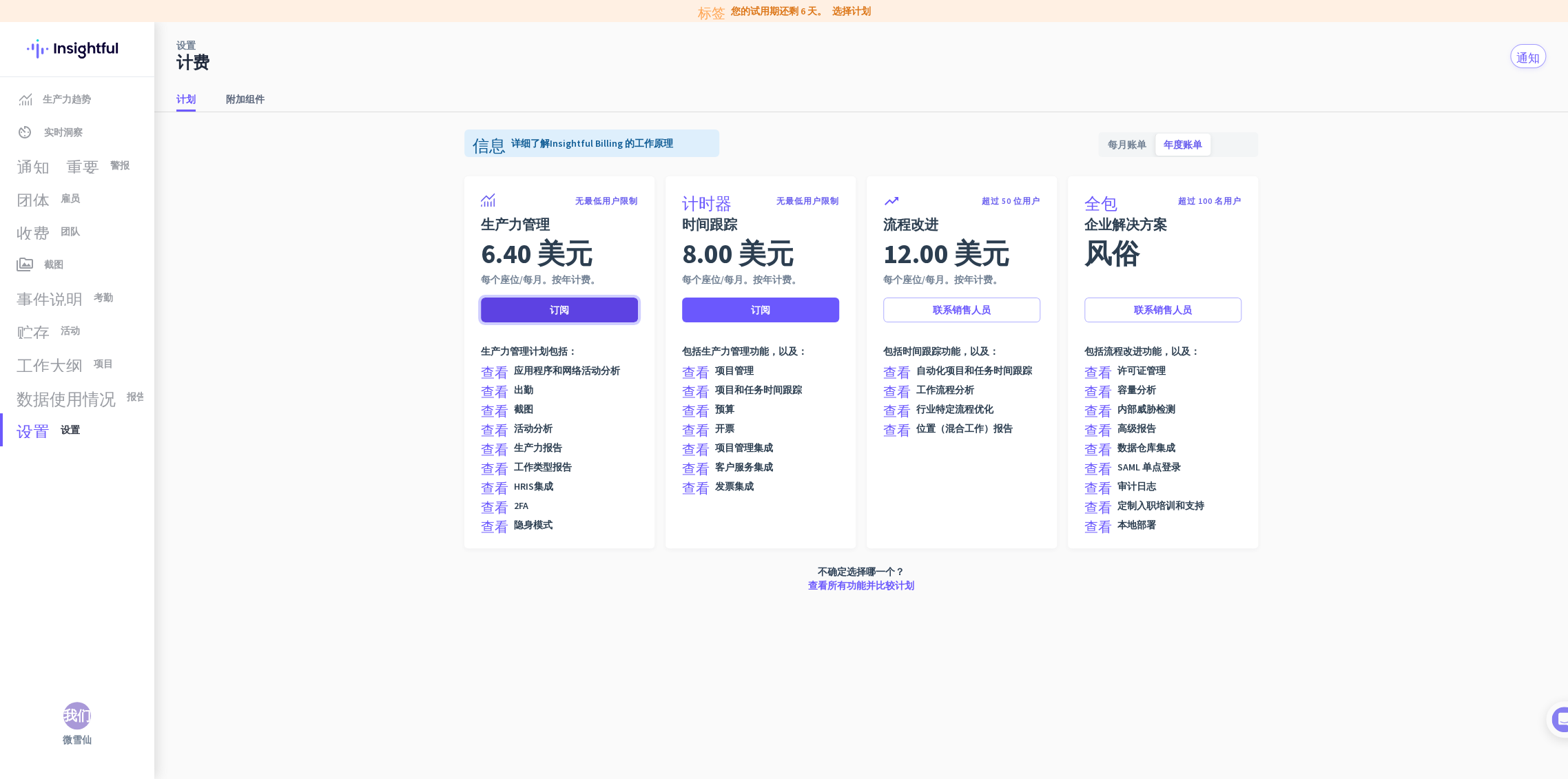
click at [544, 305] on span at bounding box center [559, 310] width 157 height 33
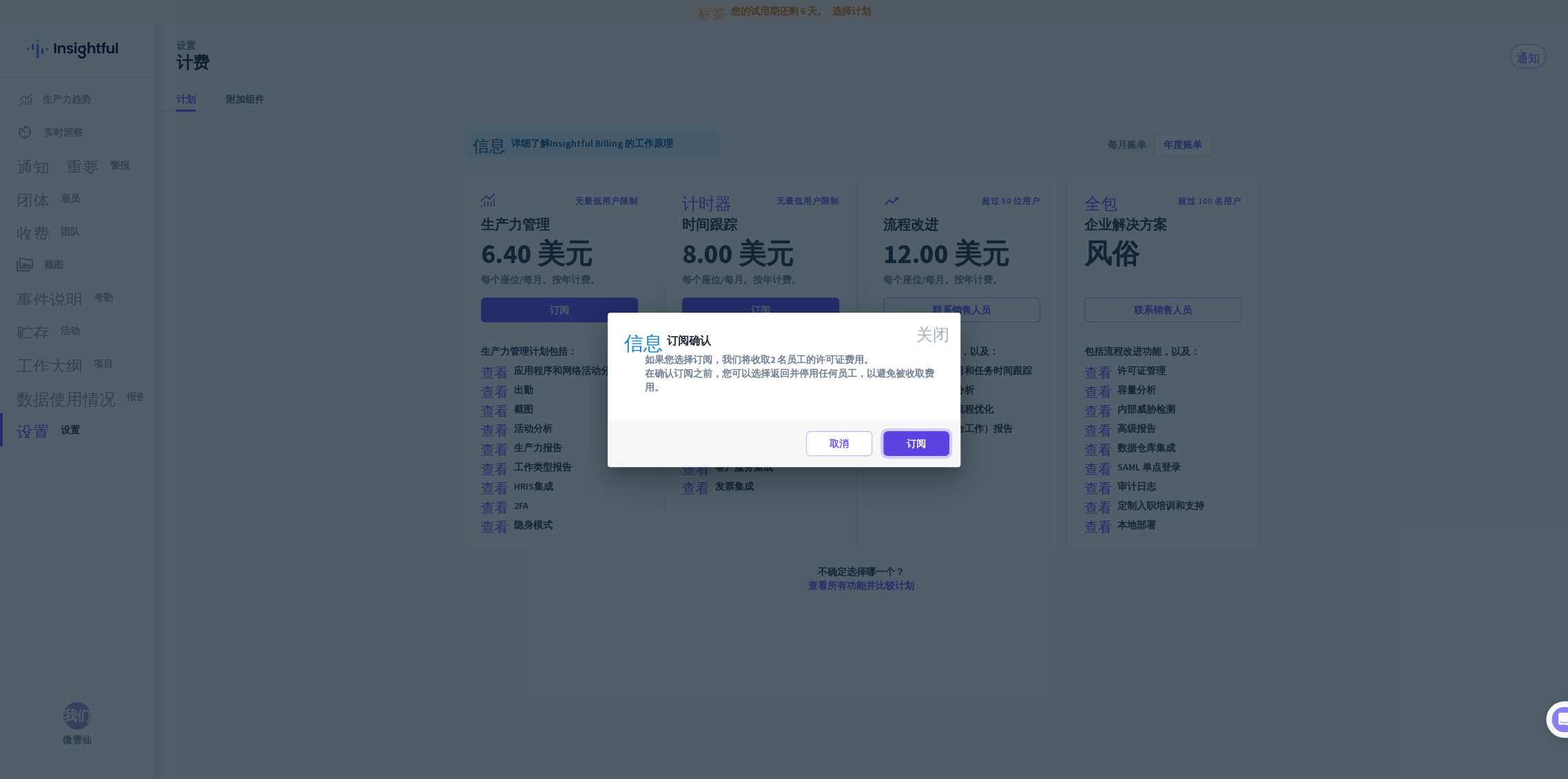
click at [926, 441] on span at bounding box center [916, 443] width 67 height 33
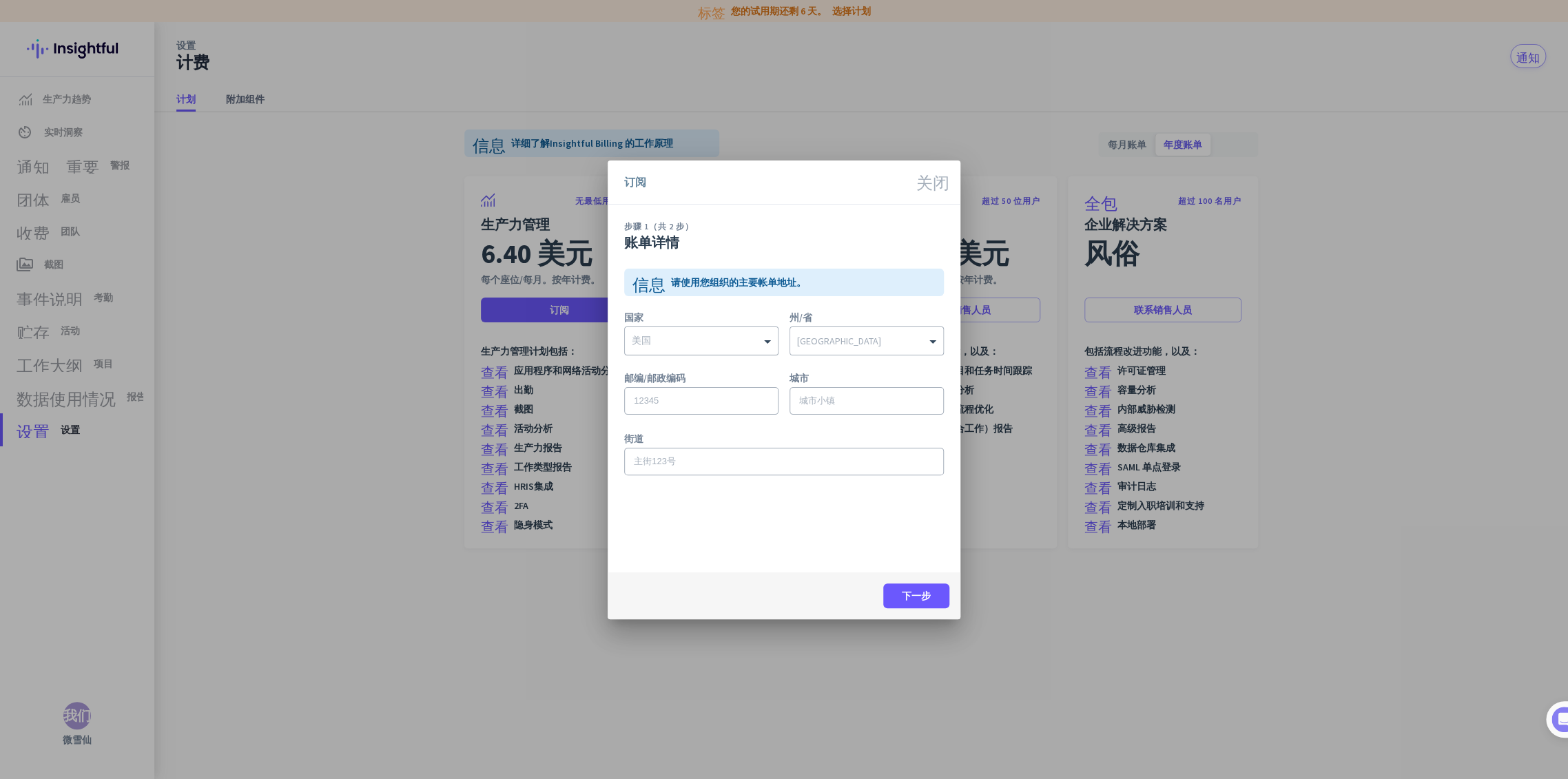
click at [736, 347] on div "美国" at bounding box center [701, 341] width 153 height 28
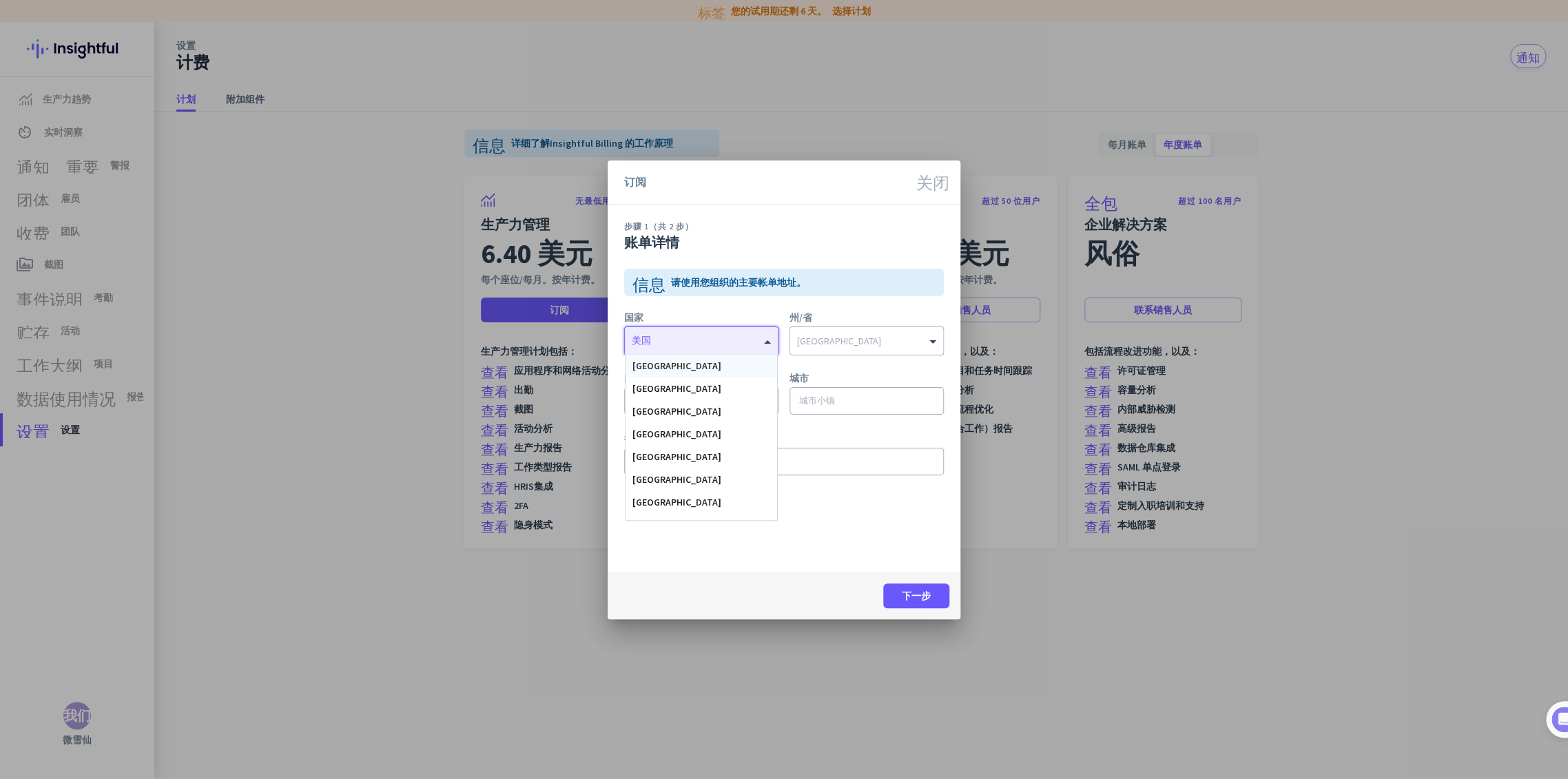
click at [747, 345] on div "美国" at bounding box center [692, 341] width 136 height 13
click at [877, 367] on div "国家 [GEOGRAPHIC_DATA] [GEOGRAPHIC_DATA] [GEOGRAPHIC_DATA] [GEOGRAPHIC_DATA] [GEO…" at bounding box center [784, 343] width 320 height 61
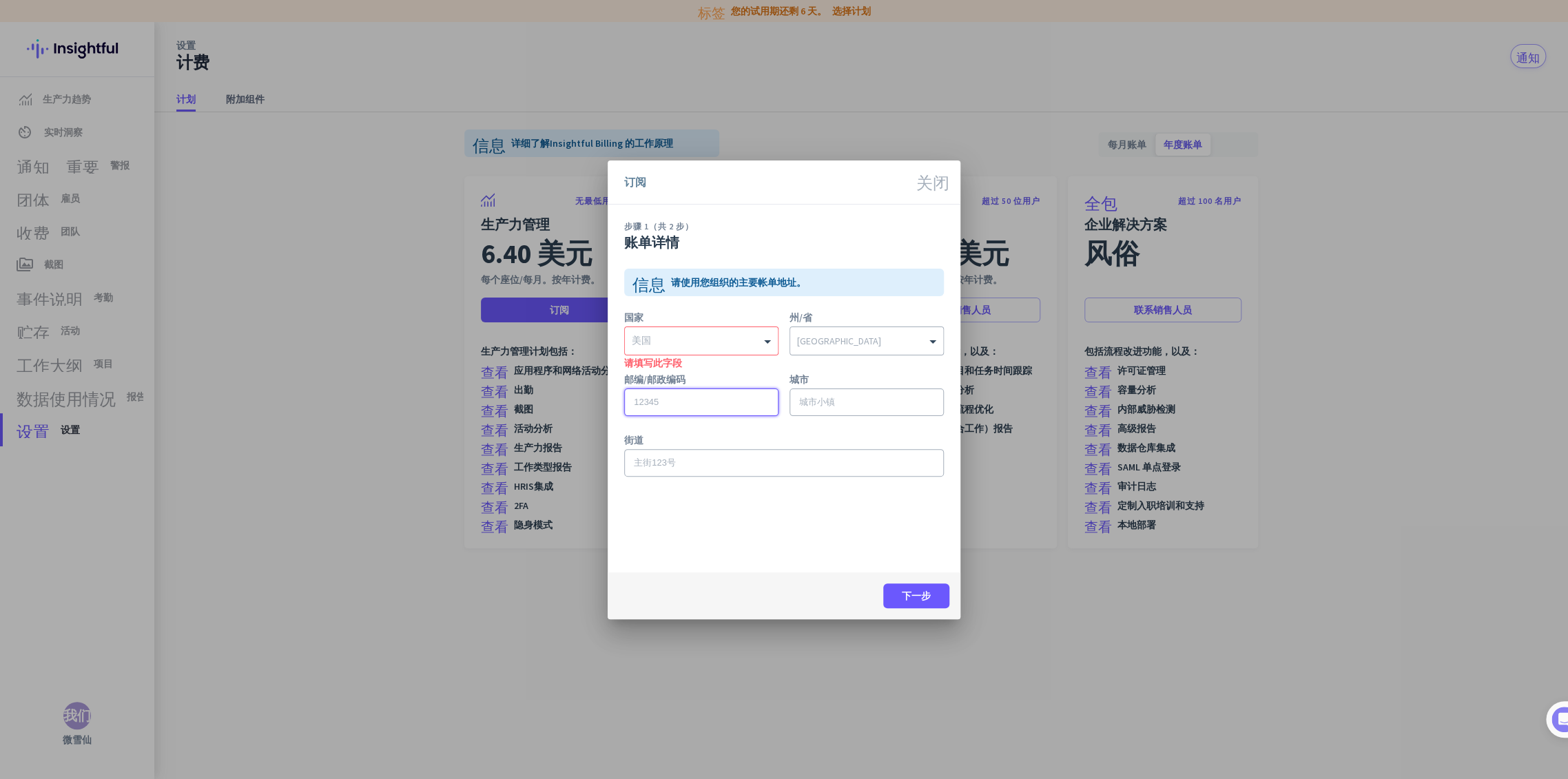
click at [710, 405] on input "text" at bounding box center [701, 402] width 154 height 28
paste input "90001"
type input "90001"
click at [749, 349] on div "美国" at bounding box center [701, 341] width 153 height 28
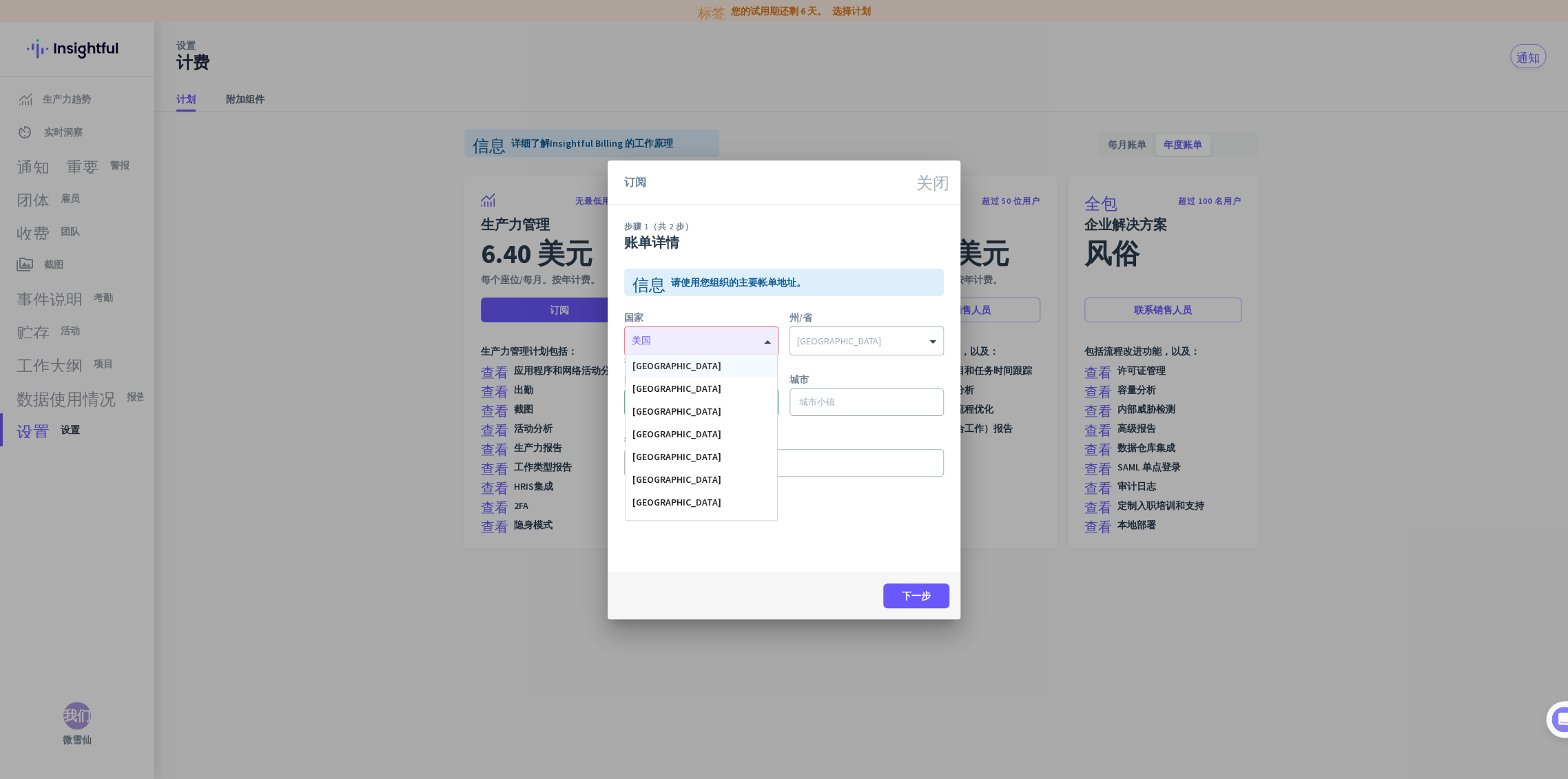
drag, startPoint x: 855, startPoint y: 365, endPoint x: 856, endPoint y: 376, distance: 11.0
click at [855, 366] on div "州/省 [GEOGRAPHIC_DATA]" at bounding box center [867, 340] width 154 height 56
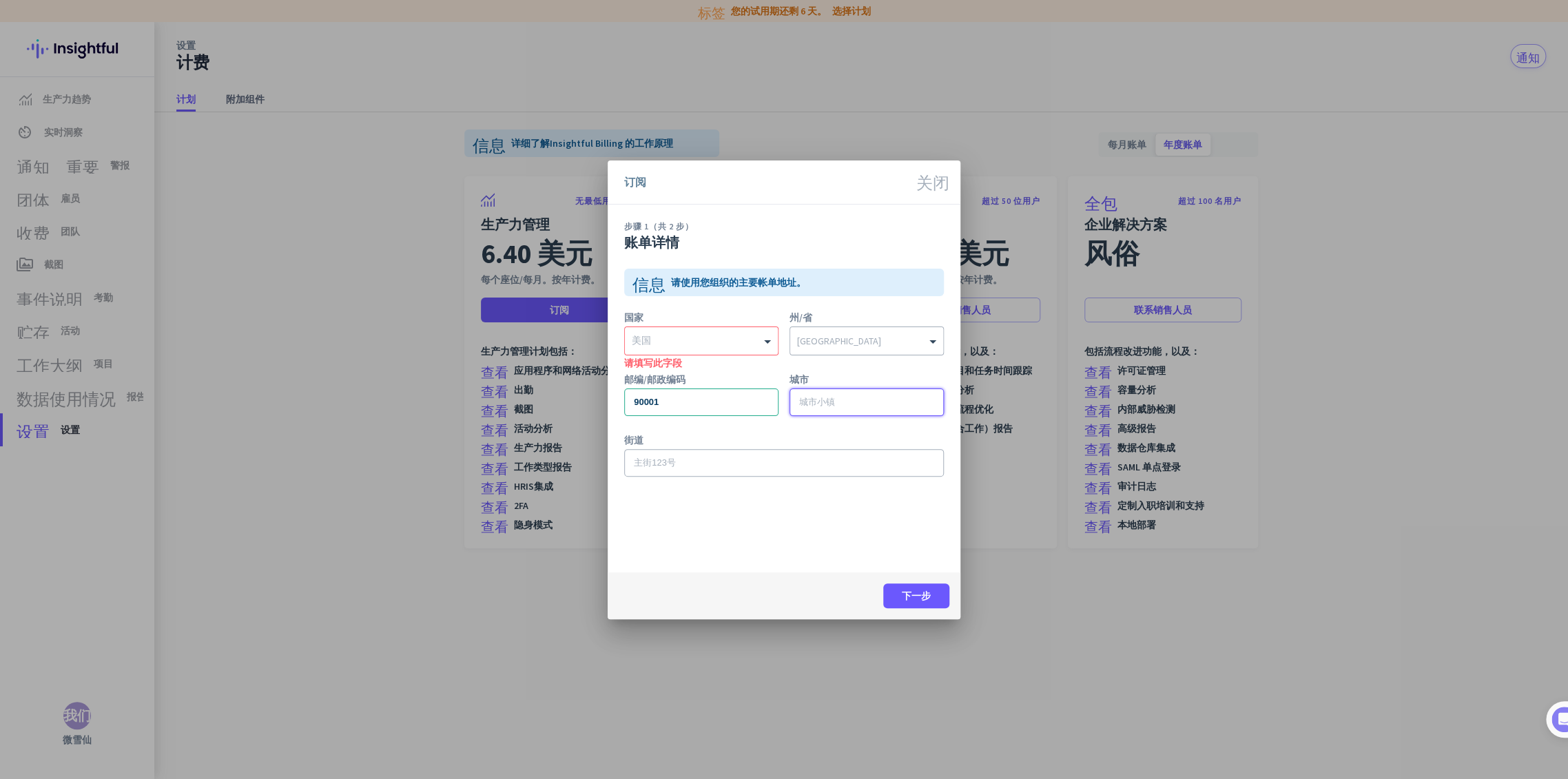
click at [849, 405] on input "text" at bounding box center [867, 402] width 154 height 28
click at [726, 468] on input "text" at bounding box center [784, 462] width 320 height 28
paste input "[PERSON_NAME], [STREET_ADDRESS], 555-123-4567, [GEOGRAPHIC_DATA], 9000"
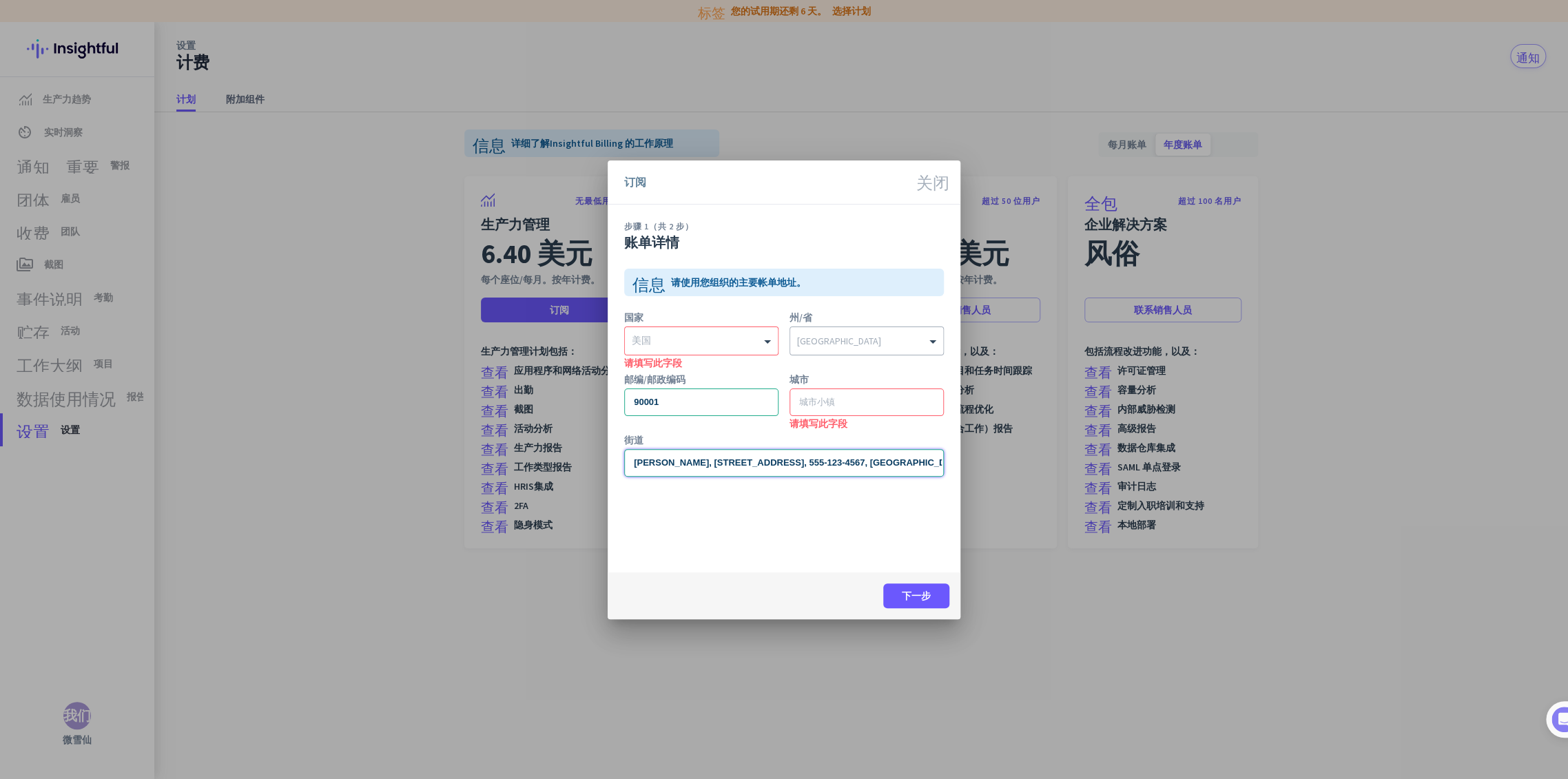
scroll to position [0, 111]
type input "[PERSON_NAME], [STREET_ADDRESS], 555-123-4567, [GEOGRAPHIC_DATA], 9000"
click at [859, 389] on input "text" at bounding box center [867, 402] width 154 height 28
click at [849, 410] on input "text" at bounding box center [867, 402] width 154 height 28
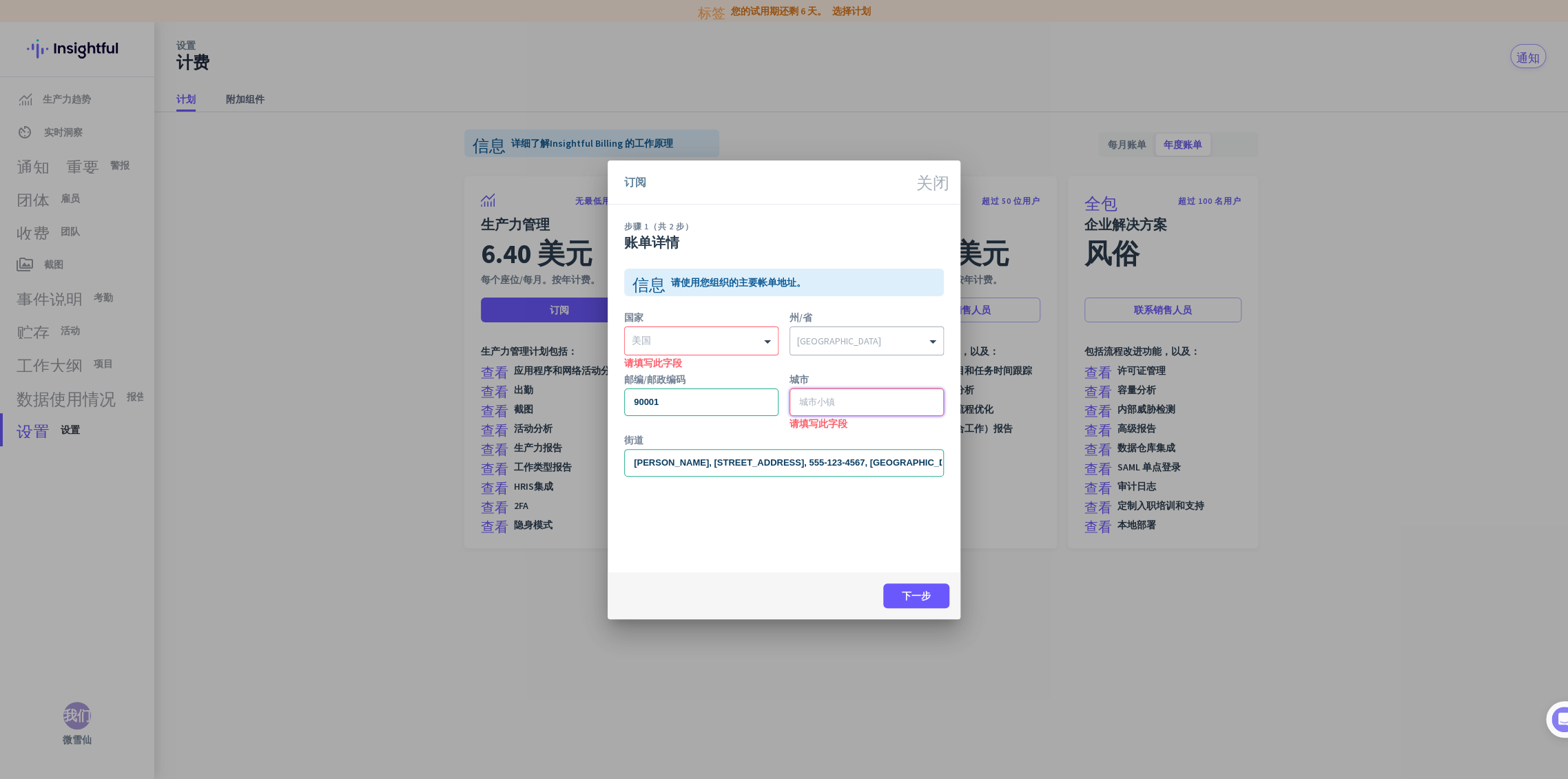
paste input "洛杉矶"
type input "洛杉矶"
click at [723, 333] on input "text" at bounding box center [687, 339] width 112 height 10
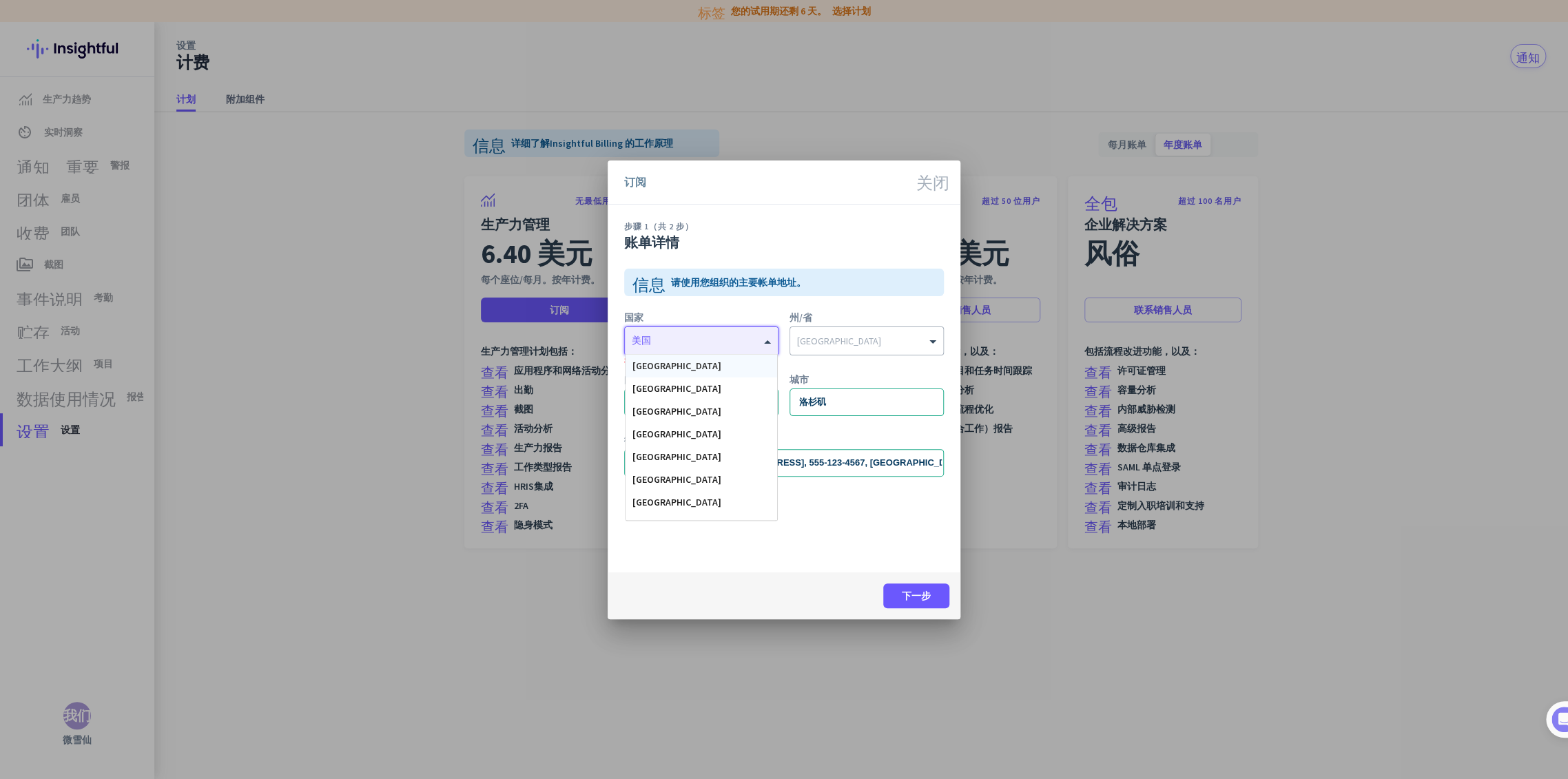
click at [717, 359] on div "[GEOGRAPHIC_DATA]" at bounding box center [701, 365] width 152 height 23
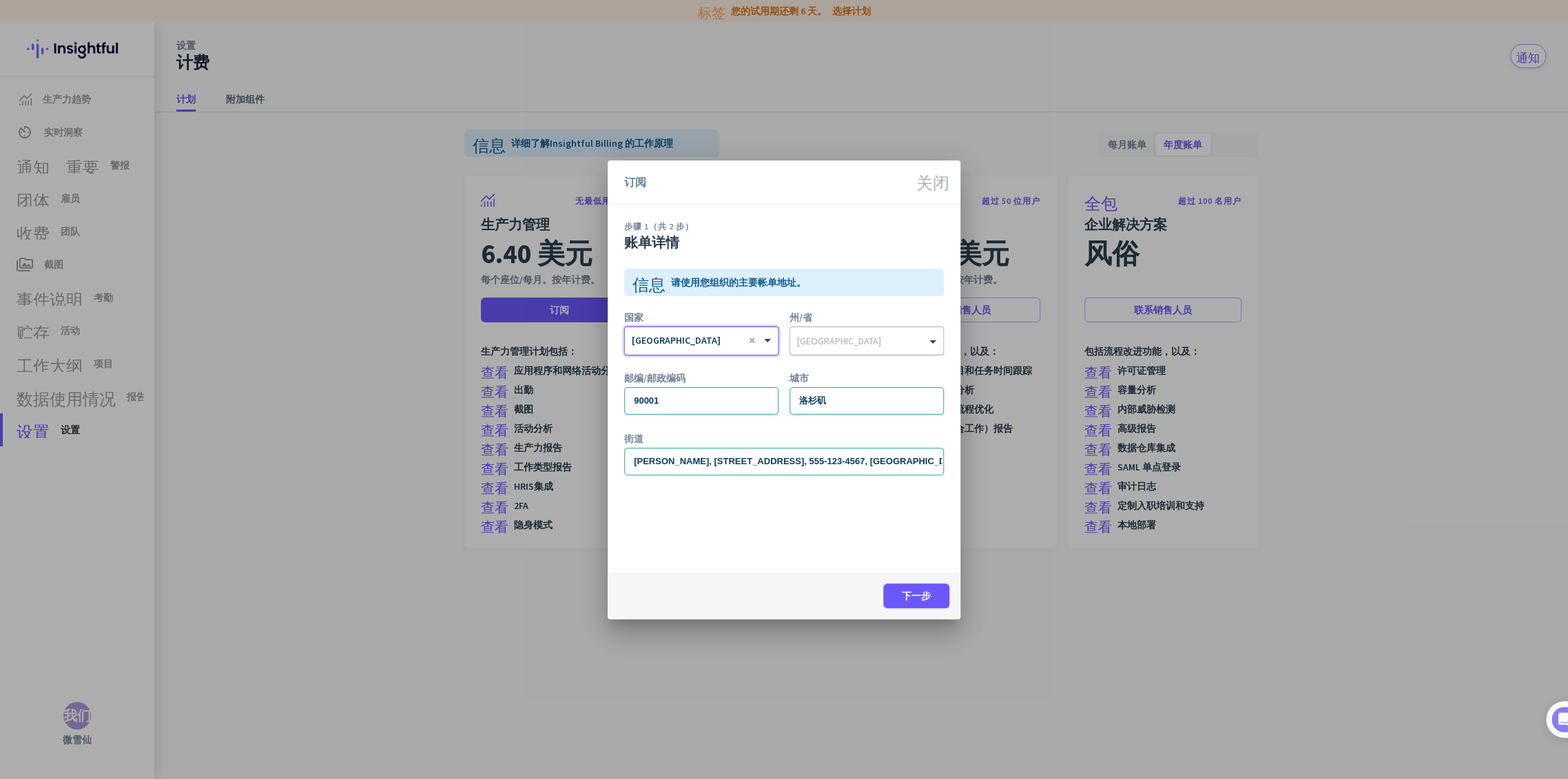
drag, startPoint x: 893, startPoint y: 333, endPoint x: 889, endPoint y: 344, distance: 11.7
click at [893, 333] on input "text" at bounding box center [853, 339] width 112 height 10
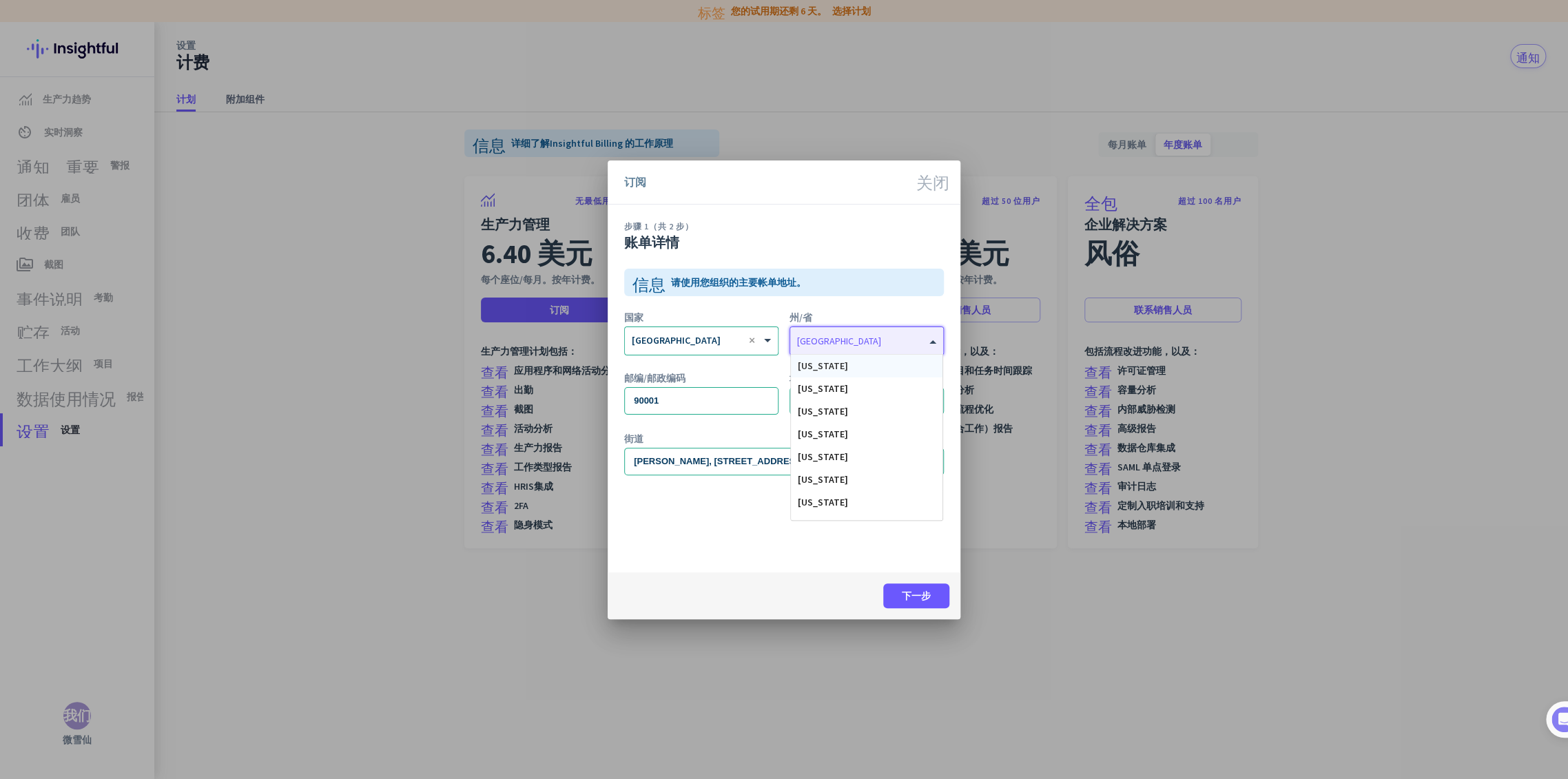
drag, startPoint x: 858, startPoint y: 376, endPoint x: 857, endPoint y: 384, distance: 8.1
click at [840, 355] on div "[US_STATE]" at bounding box center [867, 365] width 152 height 23
click at [909, 603] on span at bounding box center [916, 595] width 67 height 33
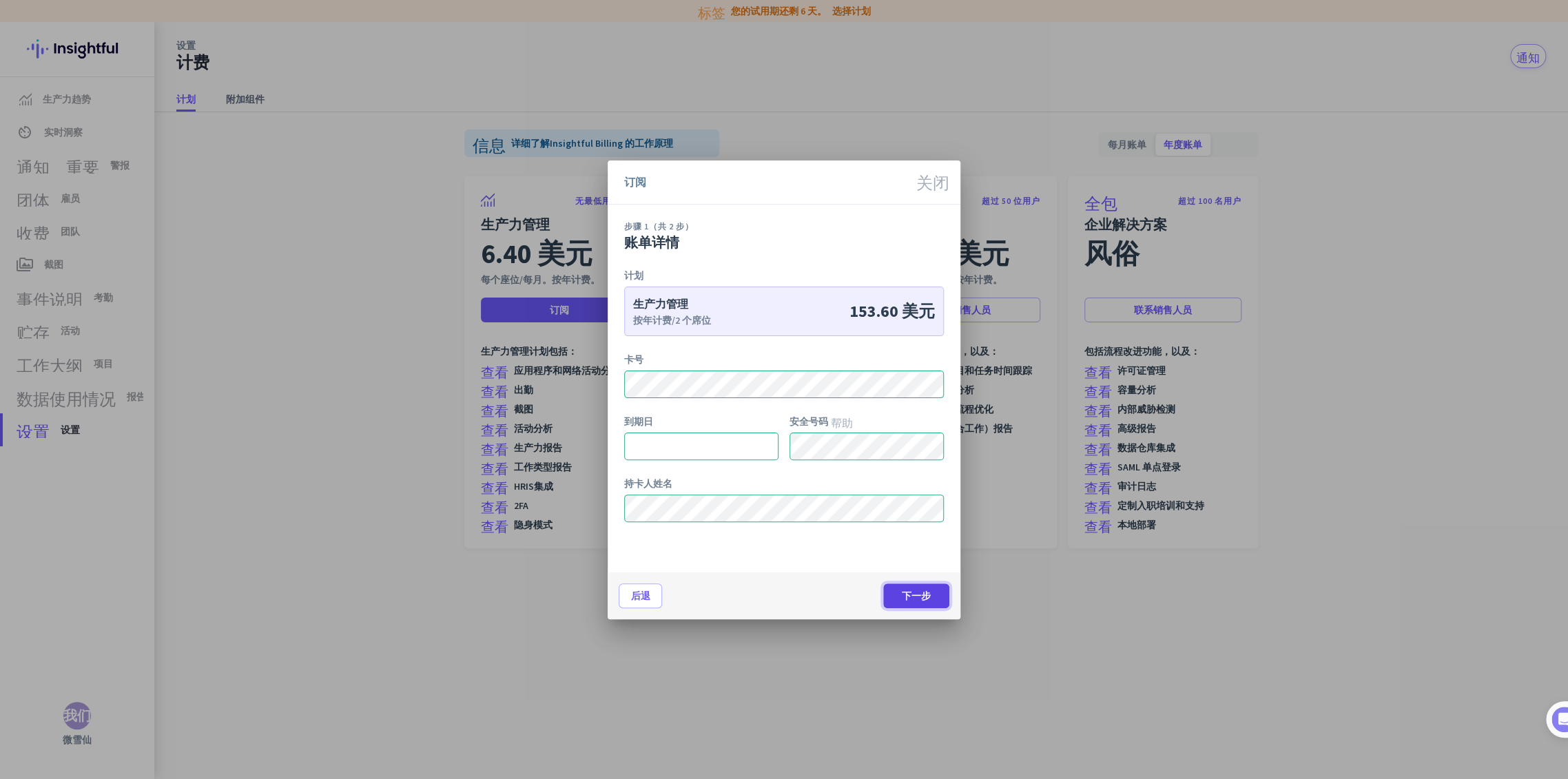
click at [920, 597] on font "下一步" at bounding box center [916, 595] width 29 height 13
